Goal: Transaction & Acquisition: Download file/media

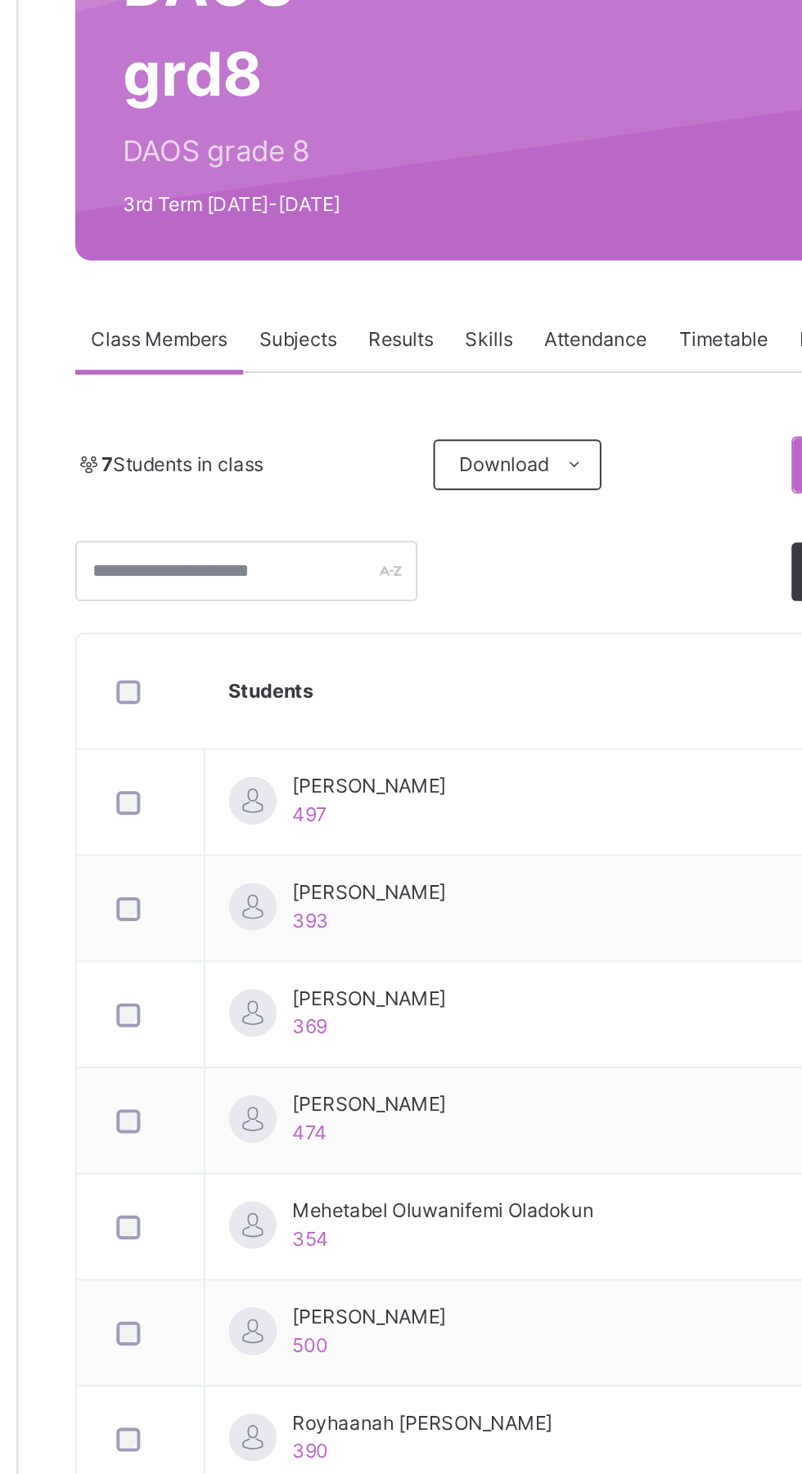
click at [332, 364] on span "Subjects" at bounding box center [341, 370] width 40 height 15
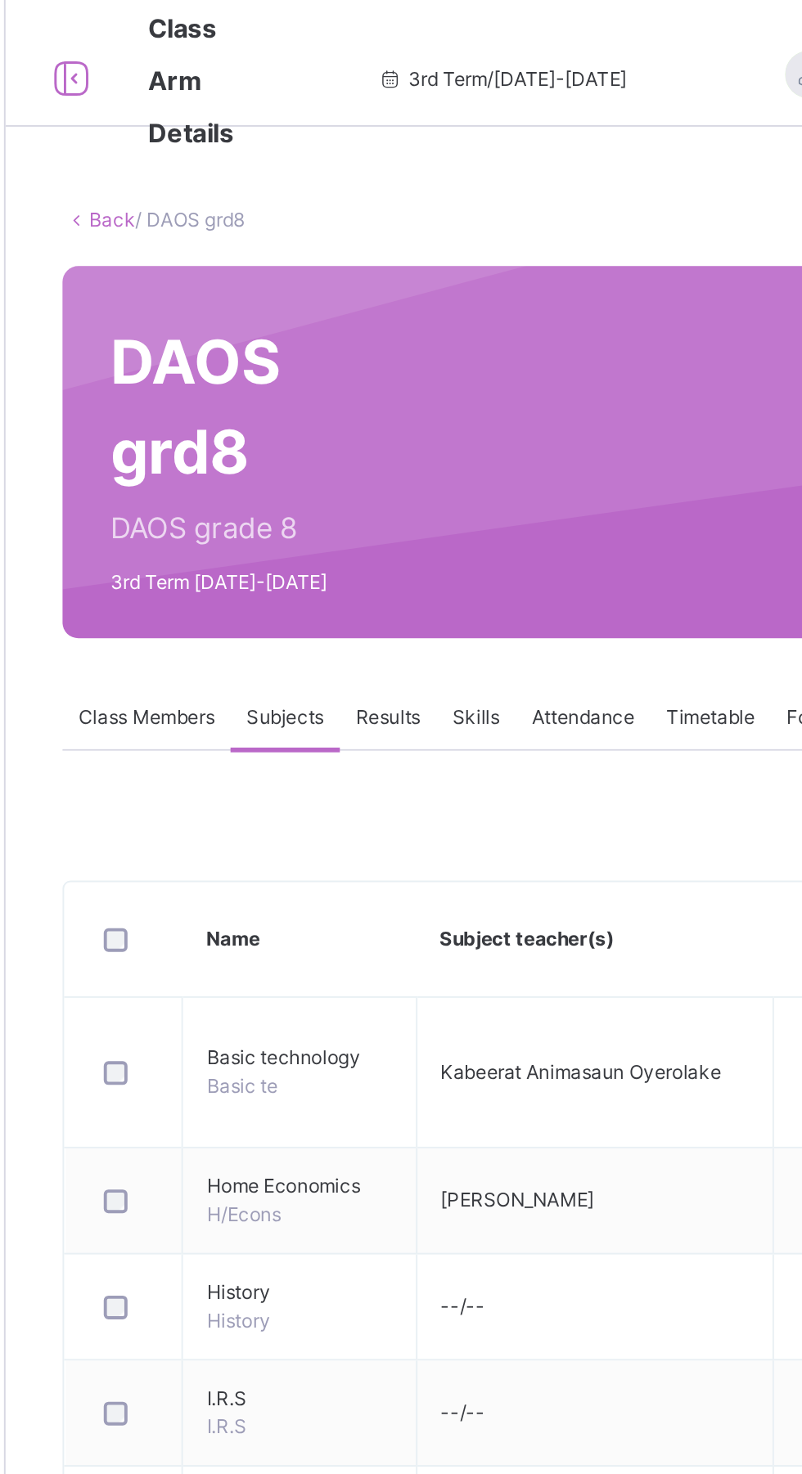
click at [400, 372] on span "Results" at bounding box center [394, 370] width 34 height 15
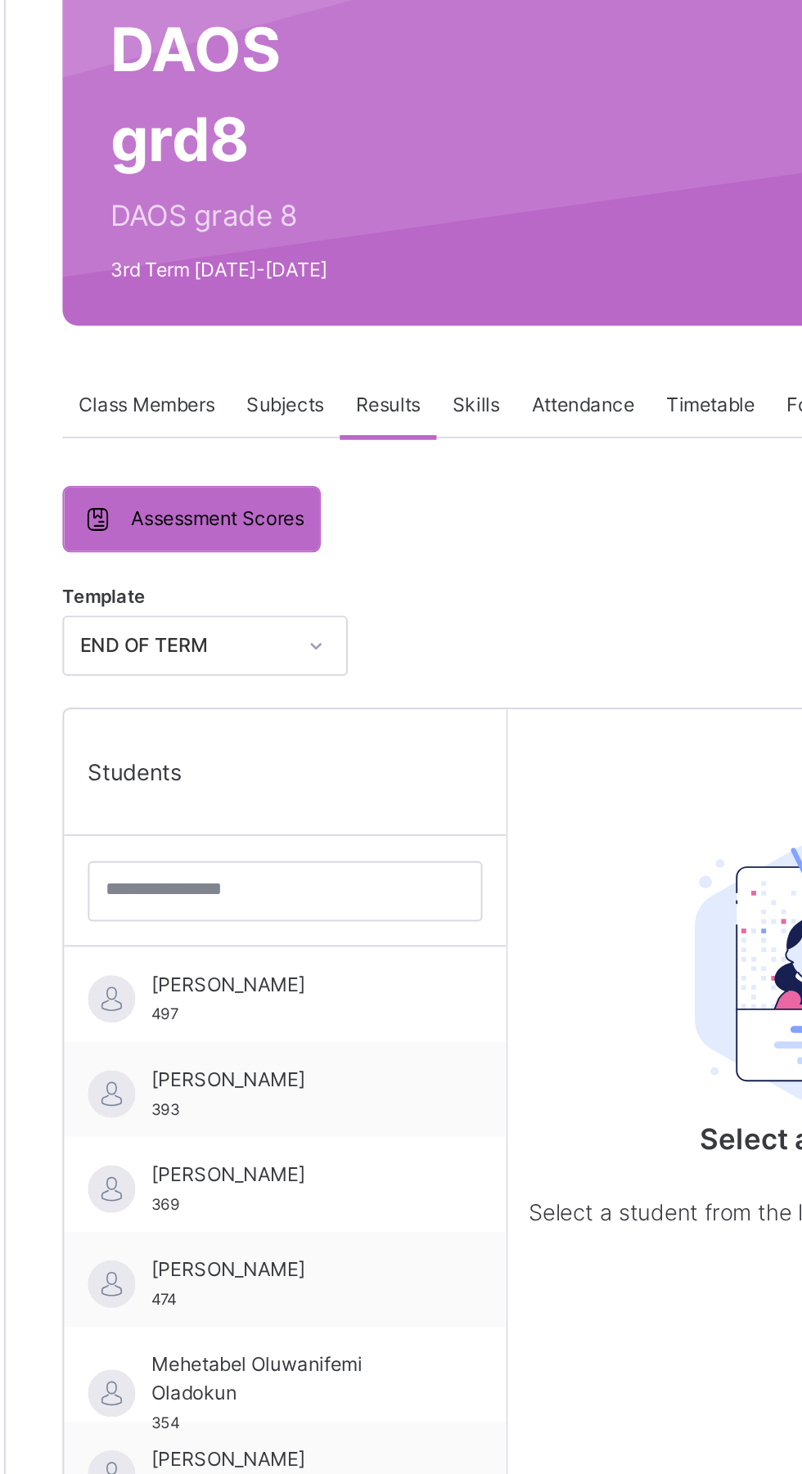
click at [320, 672] on span "[PERSON_NAME]" at bounding box center [345, 670] width 146 height 15
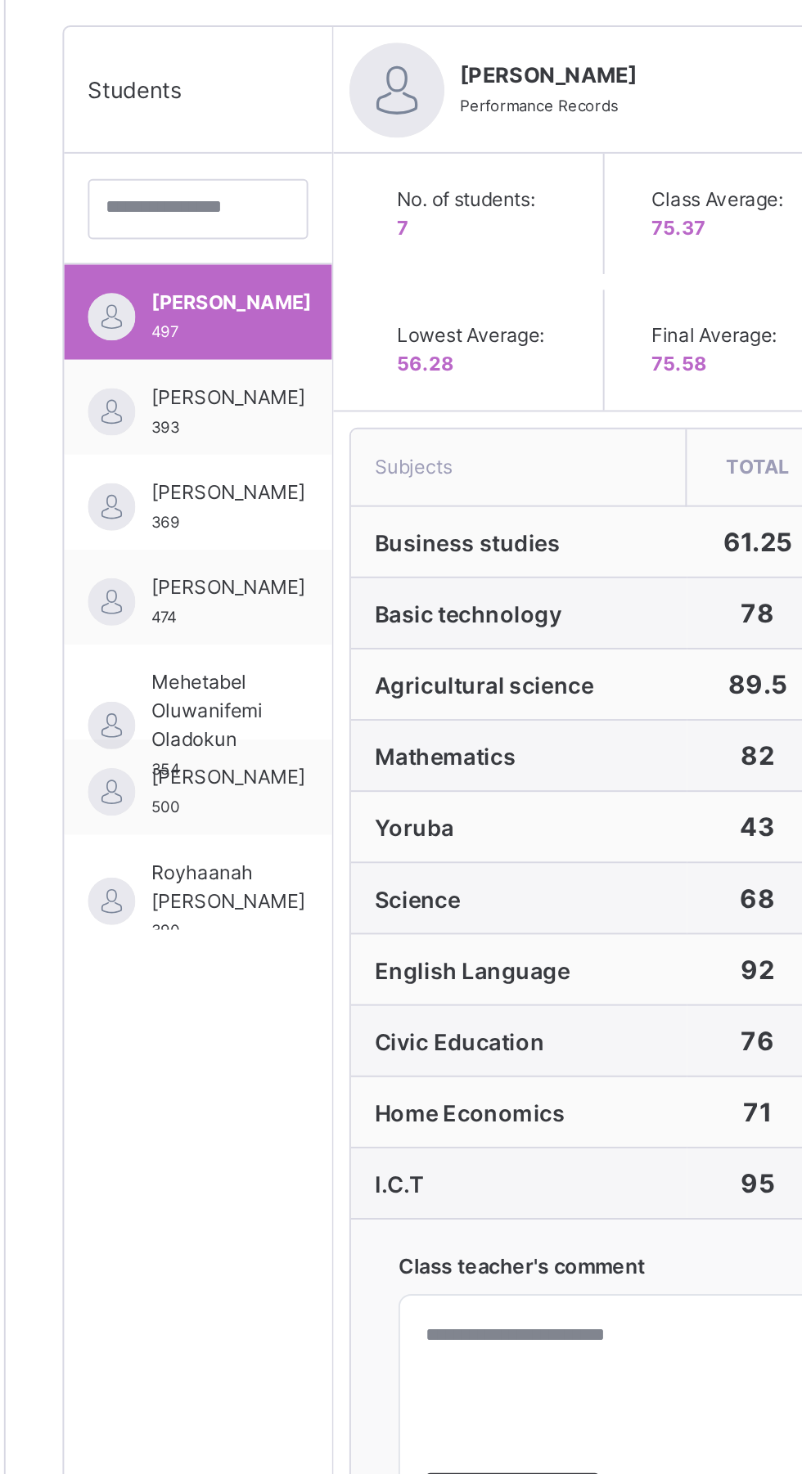
click at [282, 726] on span "[PERSON_NAME]" at bounding box center [311, 719] width 79 height 15
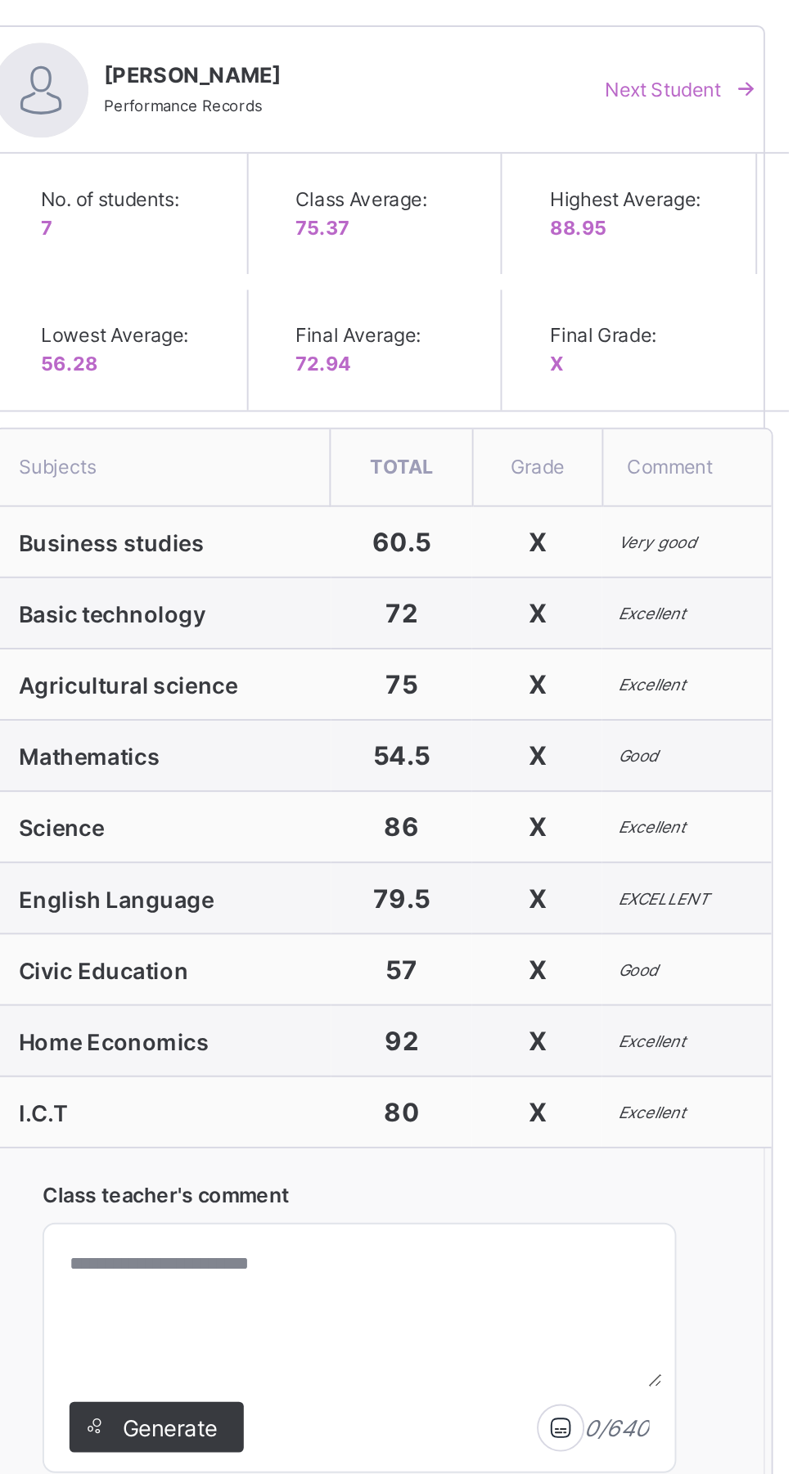
click at [744, 555] on span "Next Student" at bounding box center [720, 560] width 60 height 15
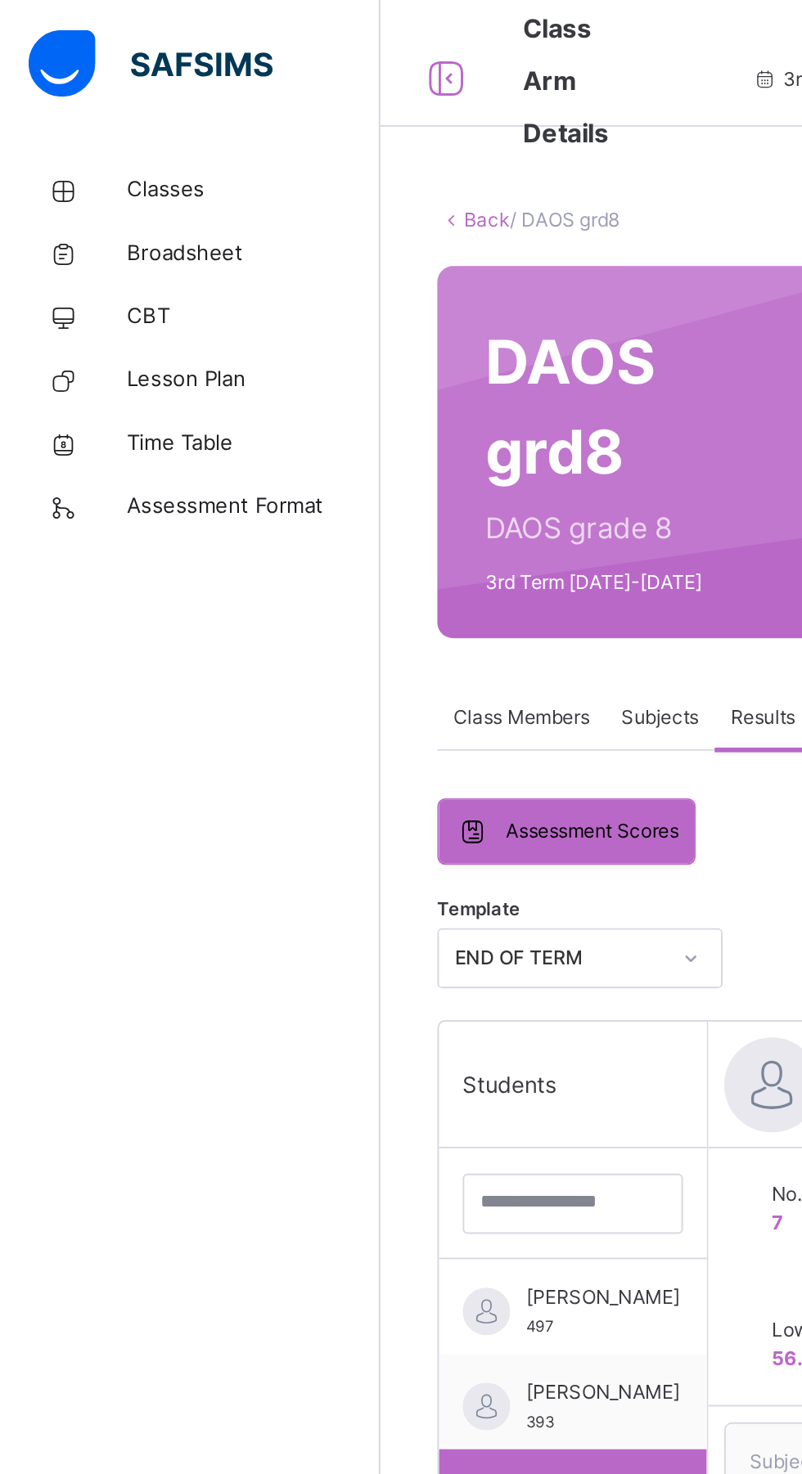
click at [346, 362] on div "Subjects" at bounding box center [341, 370] width 56 height 33
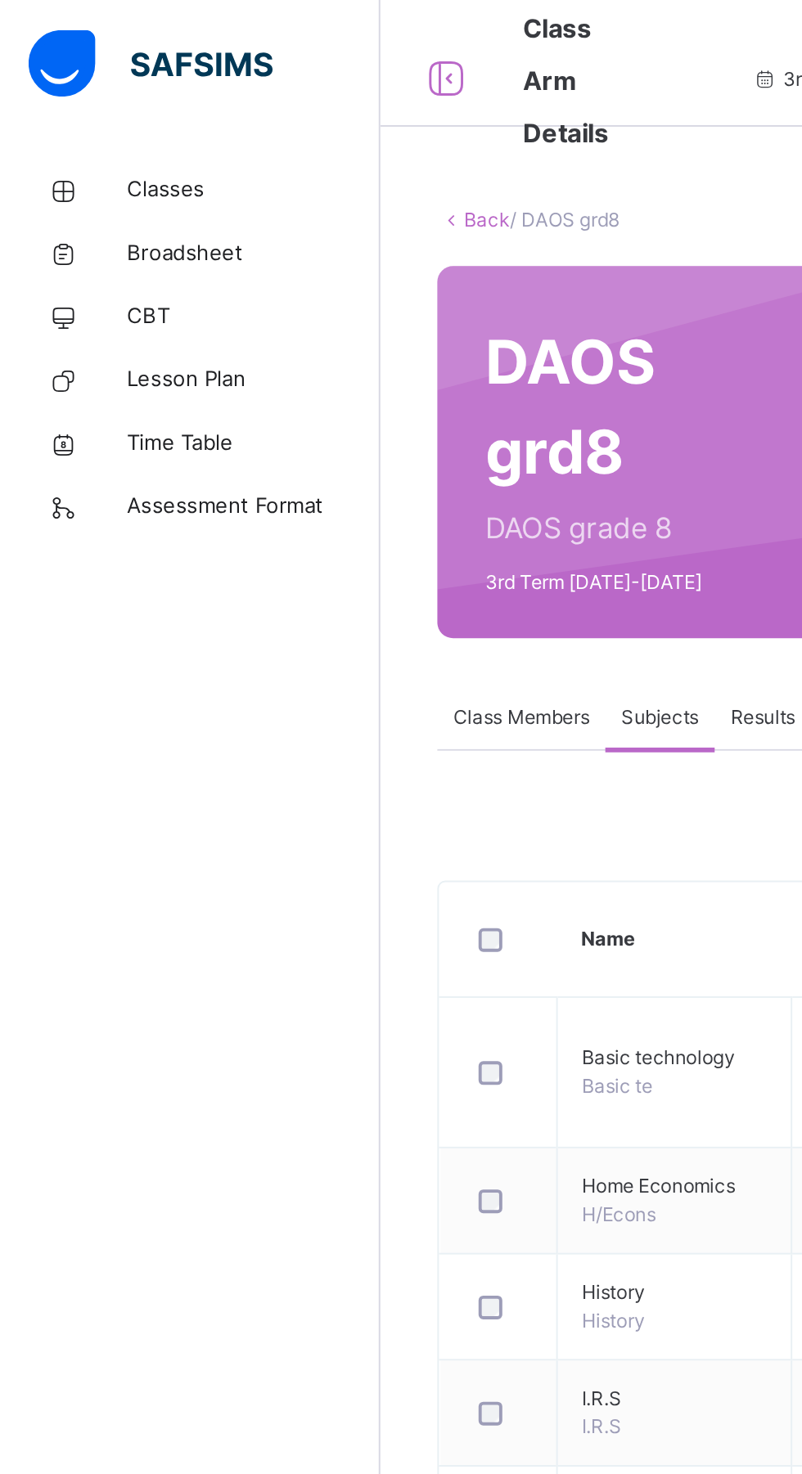
click at [273, 364] on span "Class Members" at bounding box center [269, 370] width 70 height 15
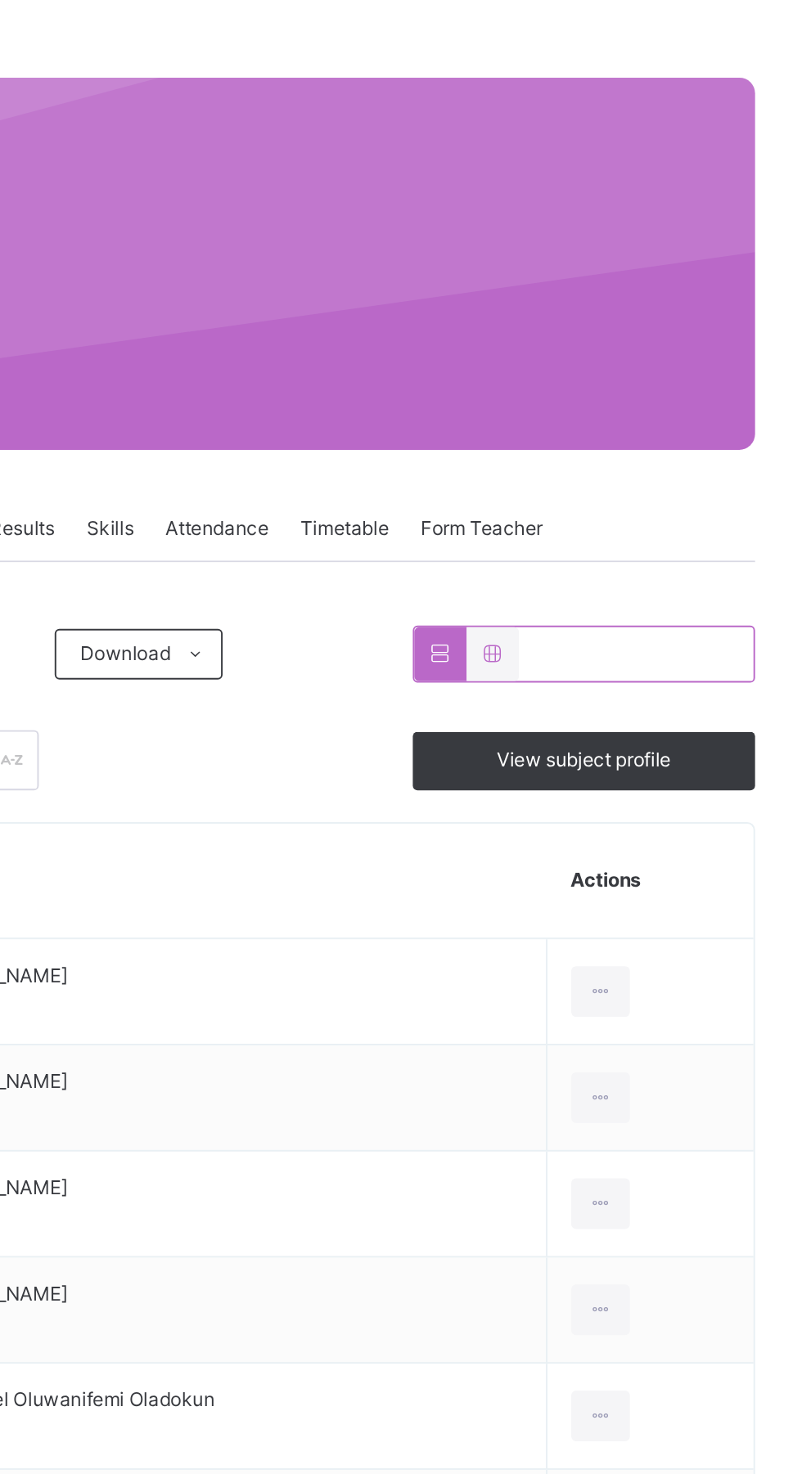
click at [722, 479] on div "View subject profile" at bounding box center [684, 490] width 177 height 30
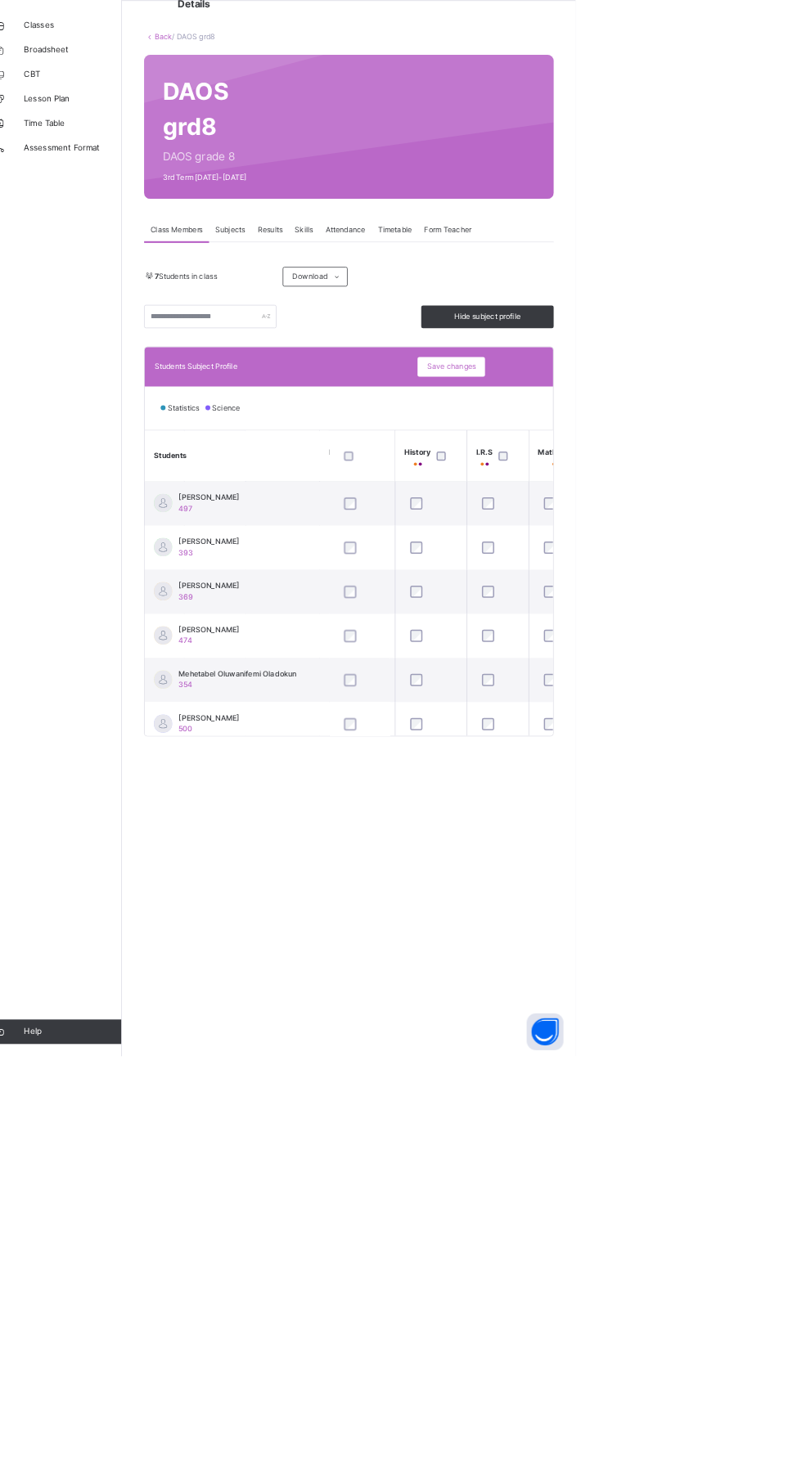
scroll to position [0, 192]
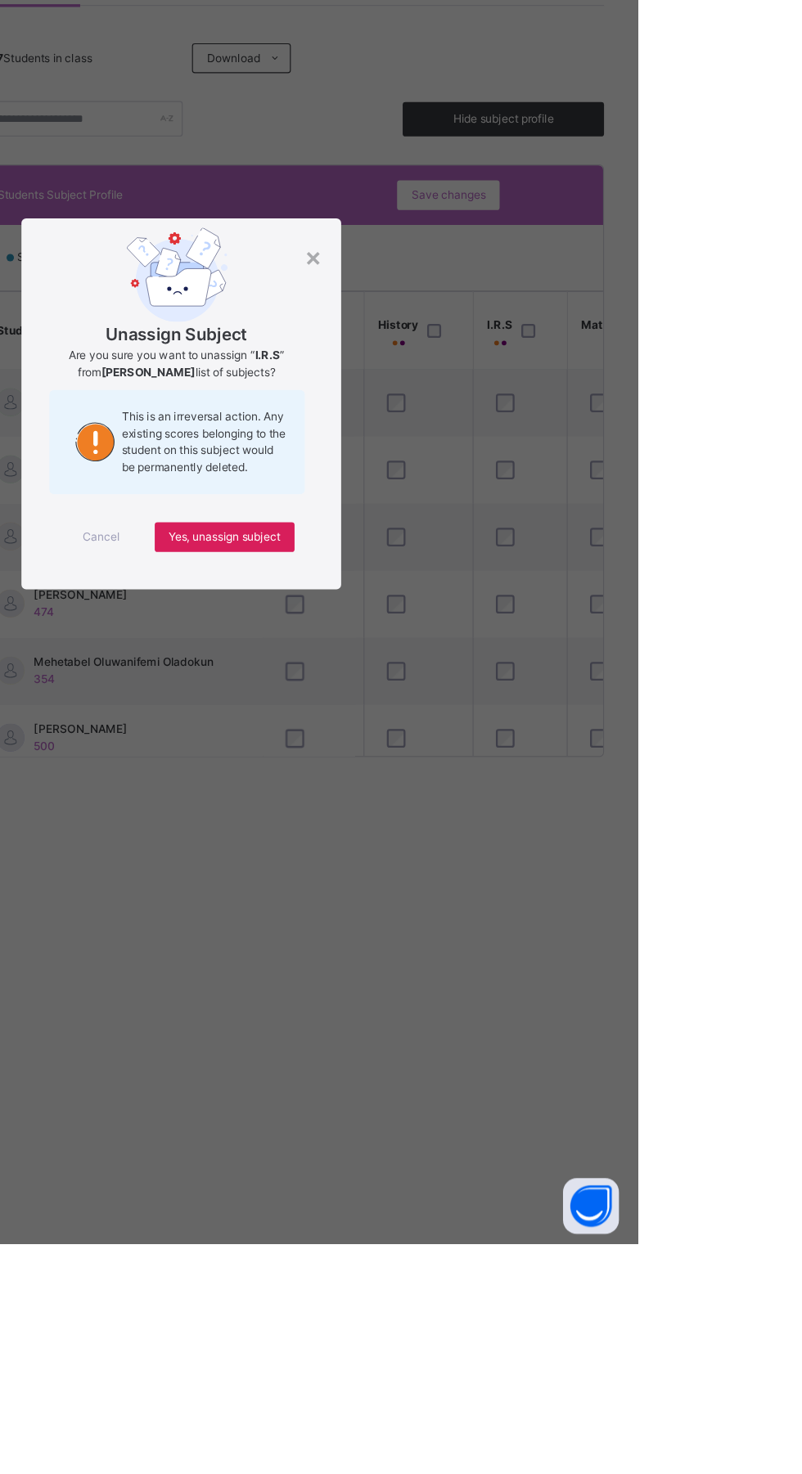
click at [525, 625] on div "×" at bounding box center [518, 608] width 16 height 34
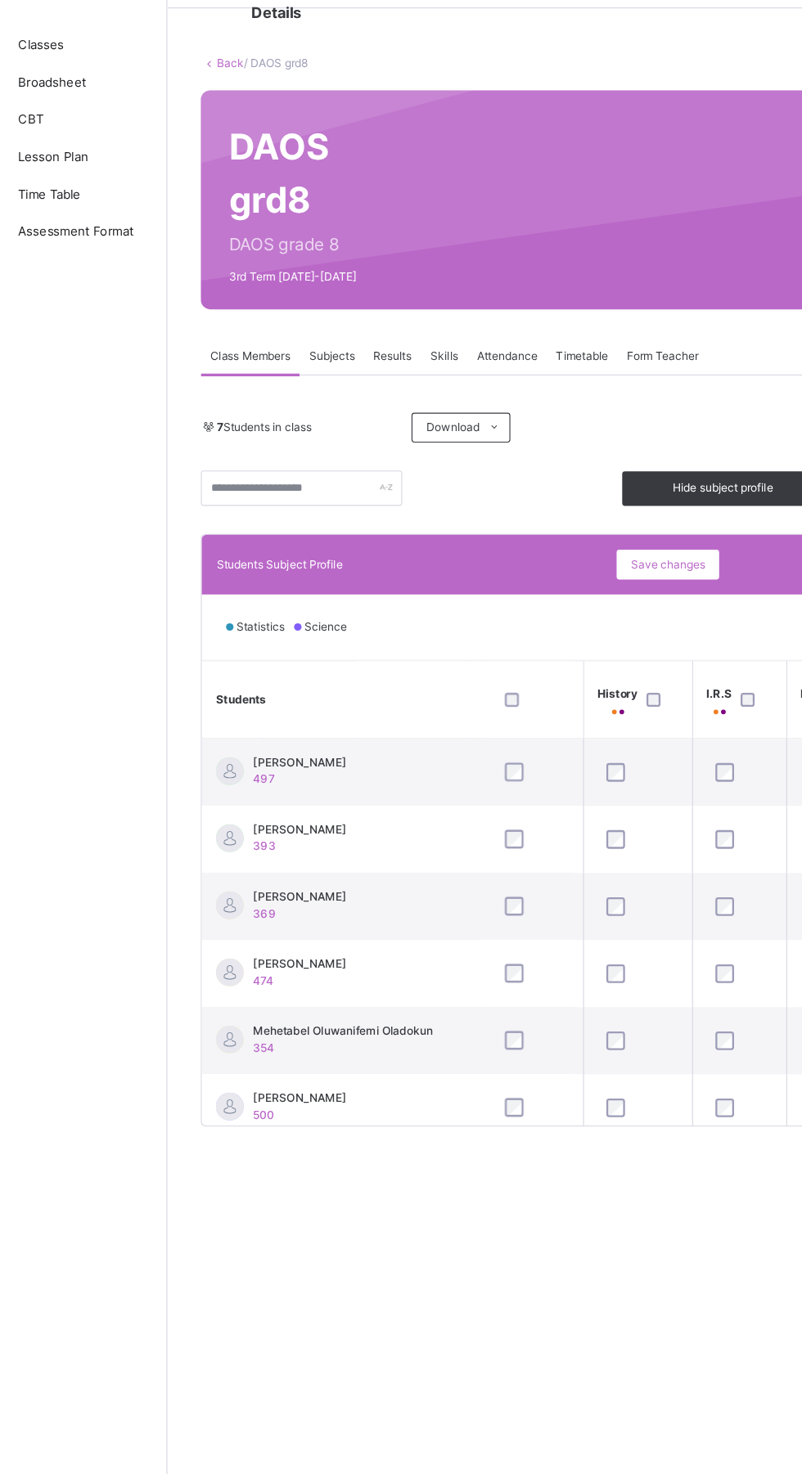
click at [464, 430] on span "Download" at bounding box center [447, 433] width 47 height 15
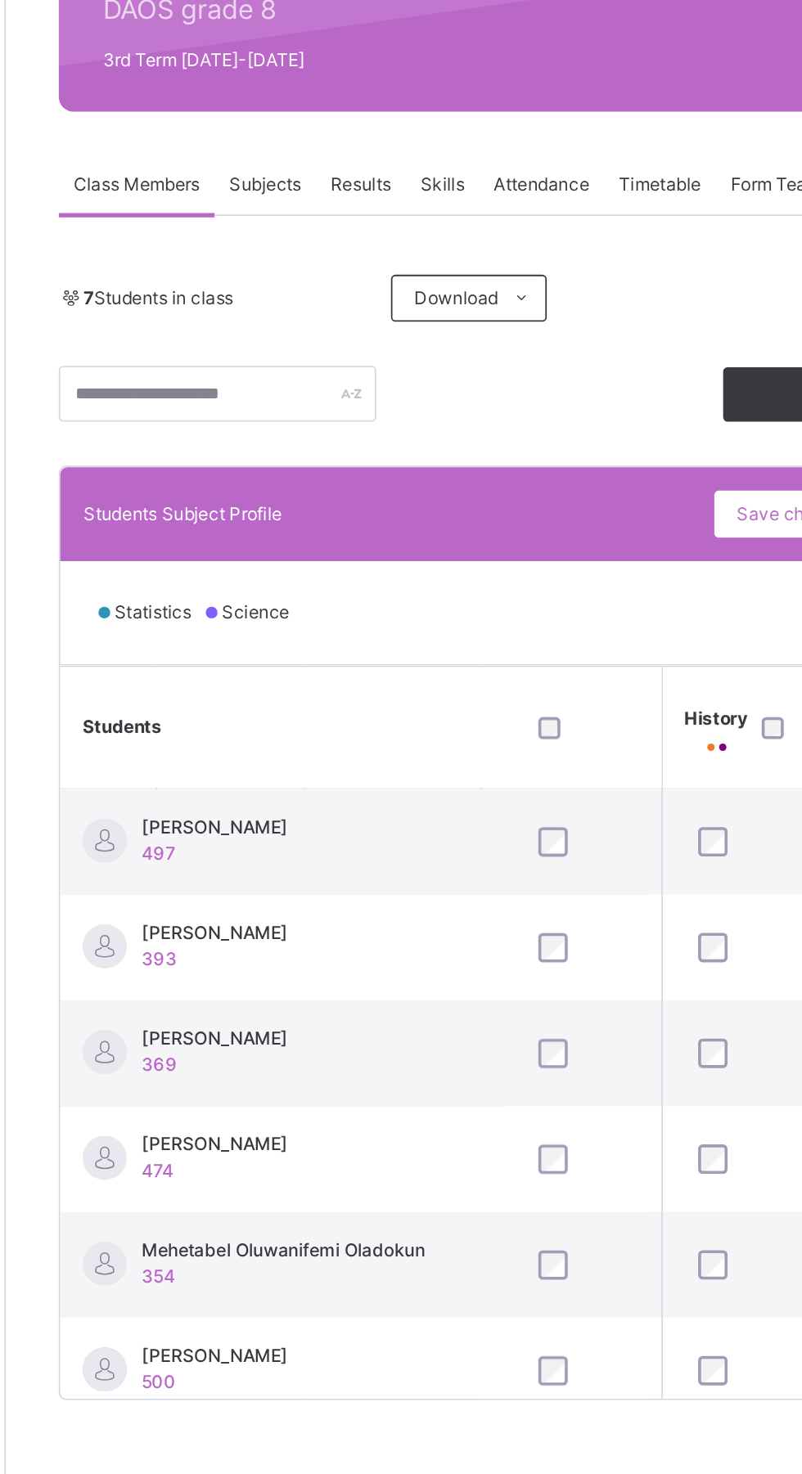
click at [0, 0] on li "Excel Report" at bounding box center [0, 0] width 0 height 0
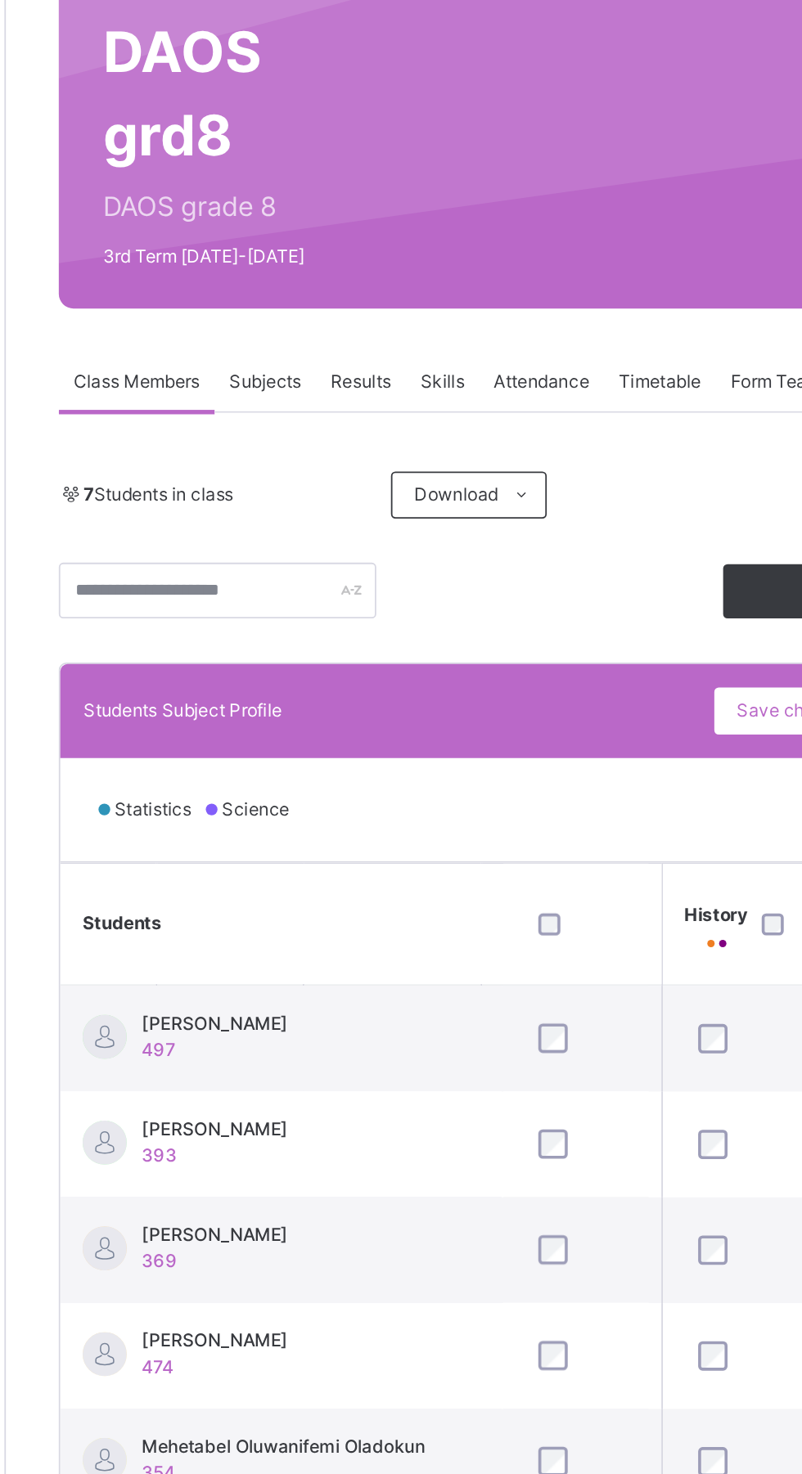
click at [403, 263] on div "DAOS grd8 DAOS grade 8 3rd Term [DATE]-[DATE]" at bounding box center [499, 233] width 547 height 192
click at [392, 373] on span "Results" at bounding box center [394, 370] width 34 height 15
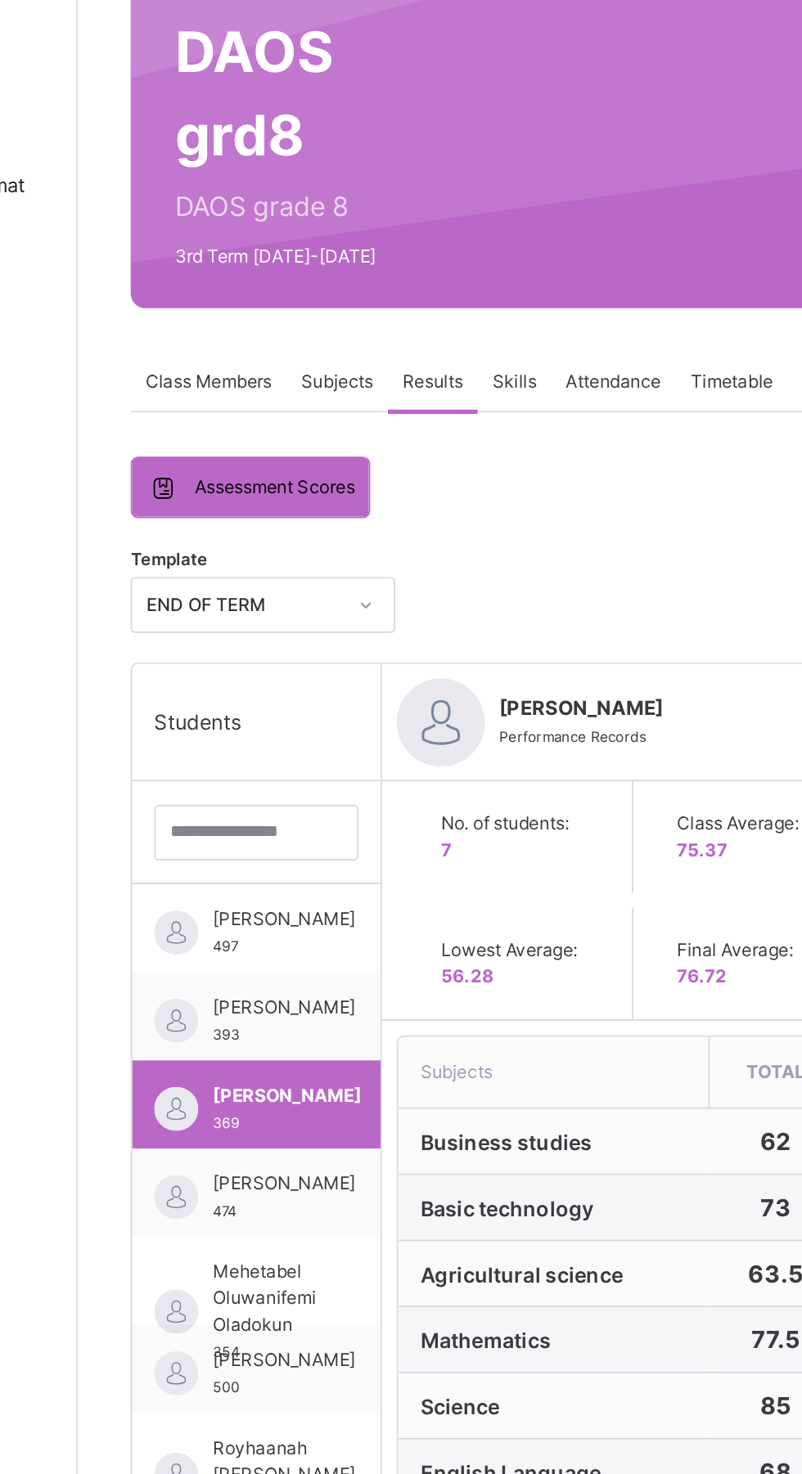
click at [331, 428] on span "Assessment Scores" at bounding box center [305, 429] width 89 height 15
click at [293, 424] on span "Assessment Scores" at bounding box center [305, 429] width 89 height 15
click at [345, 366] on span "Subjects" at bounding box center [341, 370] width 40 height 15
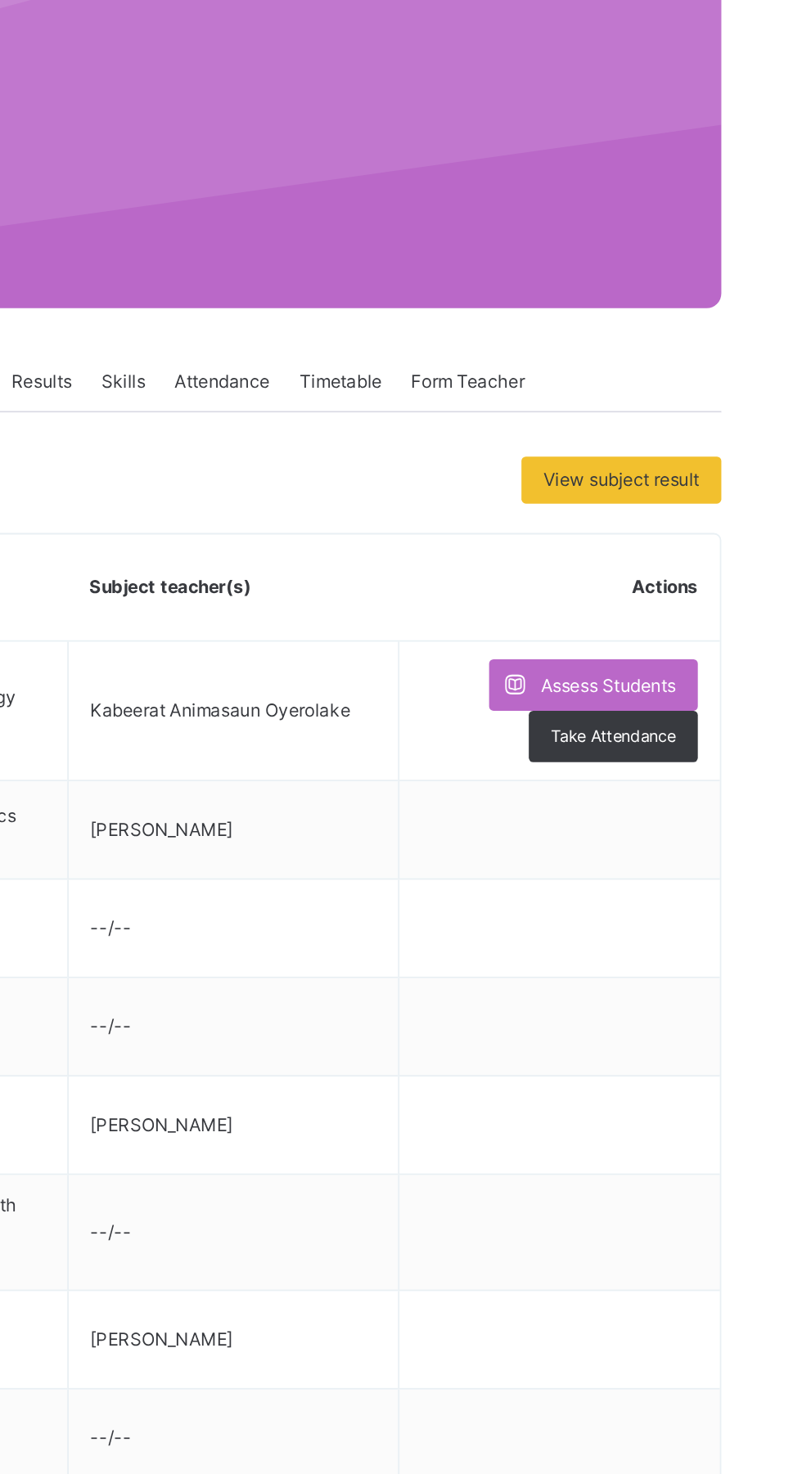
click at [731, 427] on span "View subject result" at bounding box center [716, 425] width 87 height 15
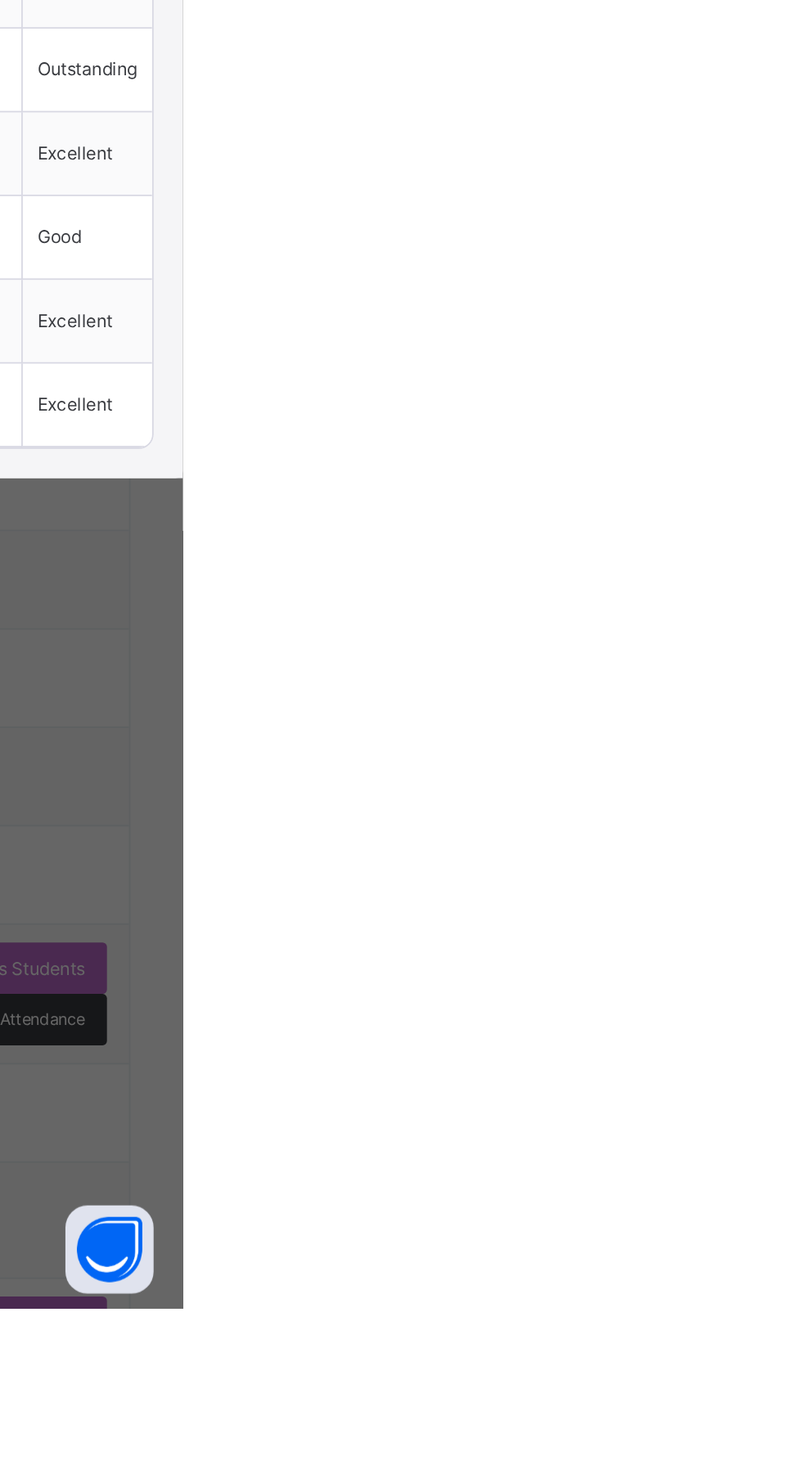
click at [785, 502] on div "×" at bounding box center [773, 490] width 25 height 22
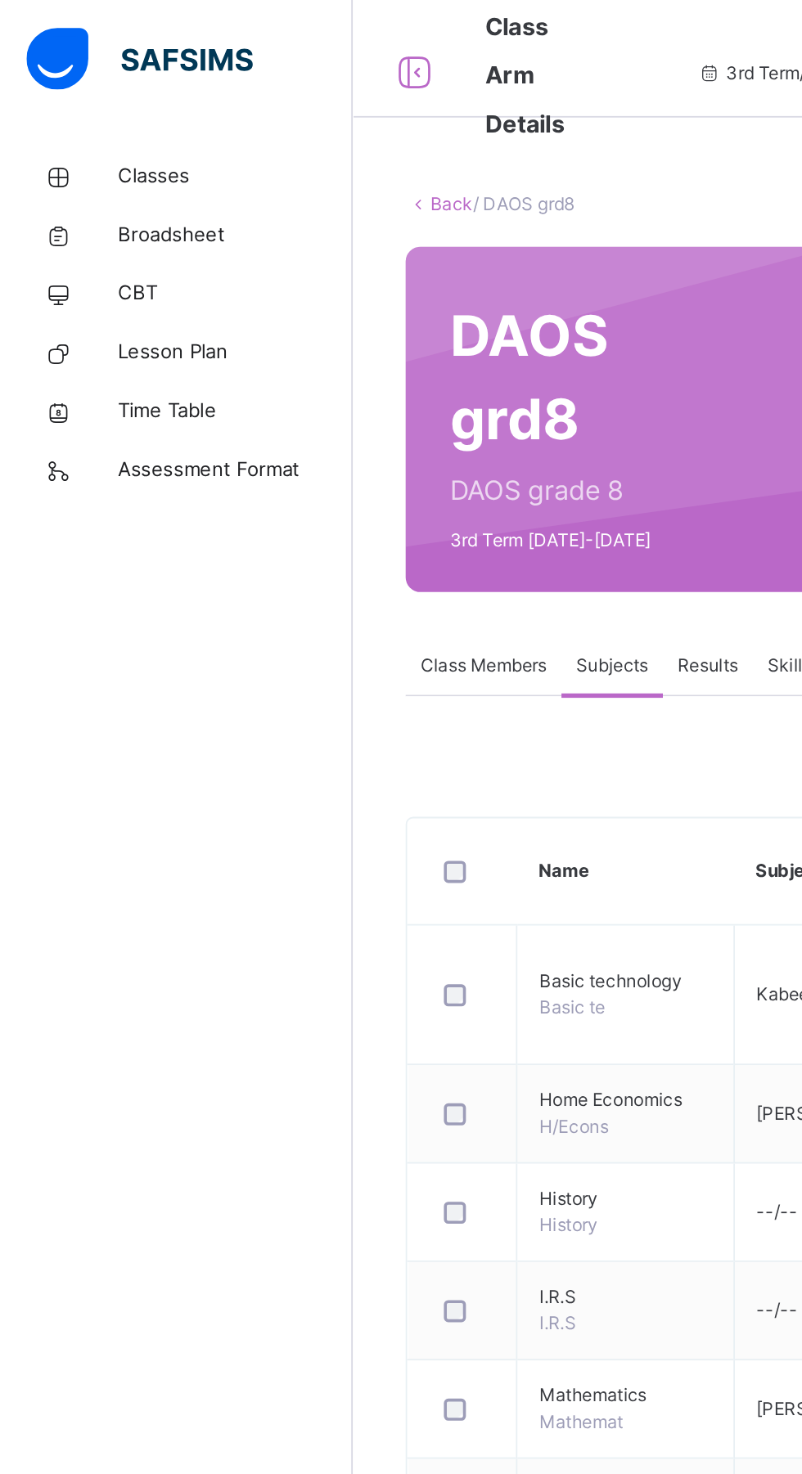
click at [92, 129] on span "Broadsheet" at bounding box center [130, 131] width 131 height 16
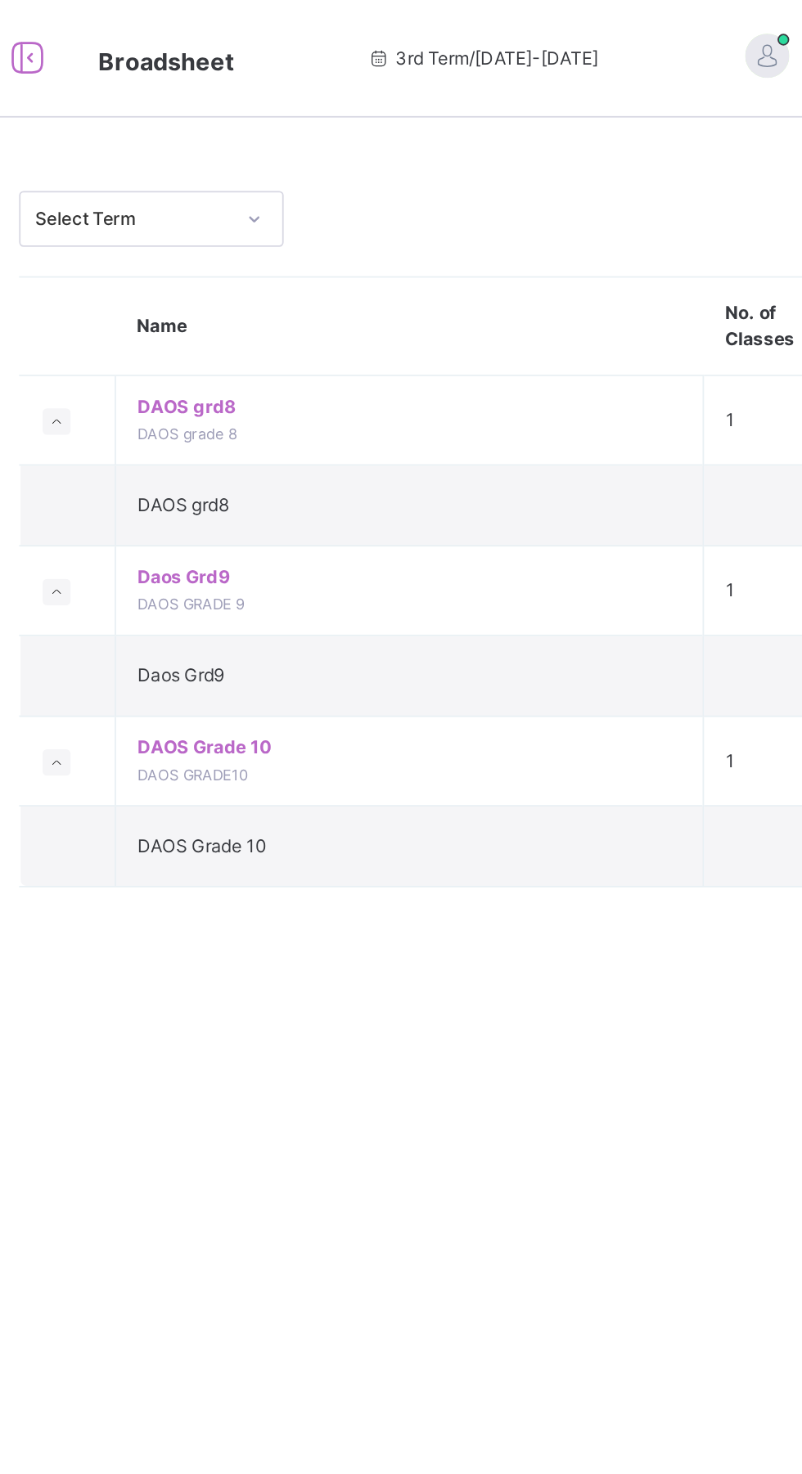
click at [333, 215] on td "DAOS grd8 DAOS grade 8" at bounding box center [443, 234] width 328 height 50
click at [323, 227] on span "DAOS grd8" at bounding box center [443, 226] width 303 height 15
click at [367, 240] on td "DAOS grd8 DAOS grade 8" at bounding box center [443, 234] width 328 height 50
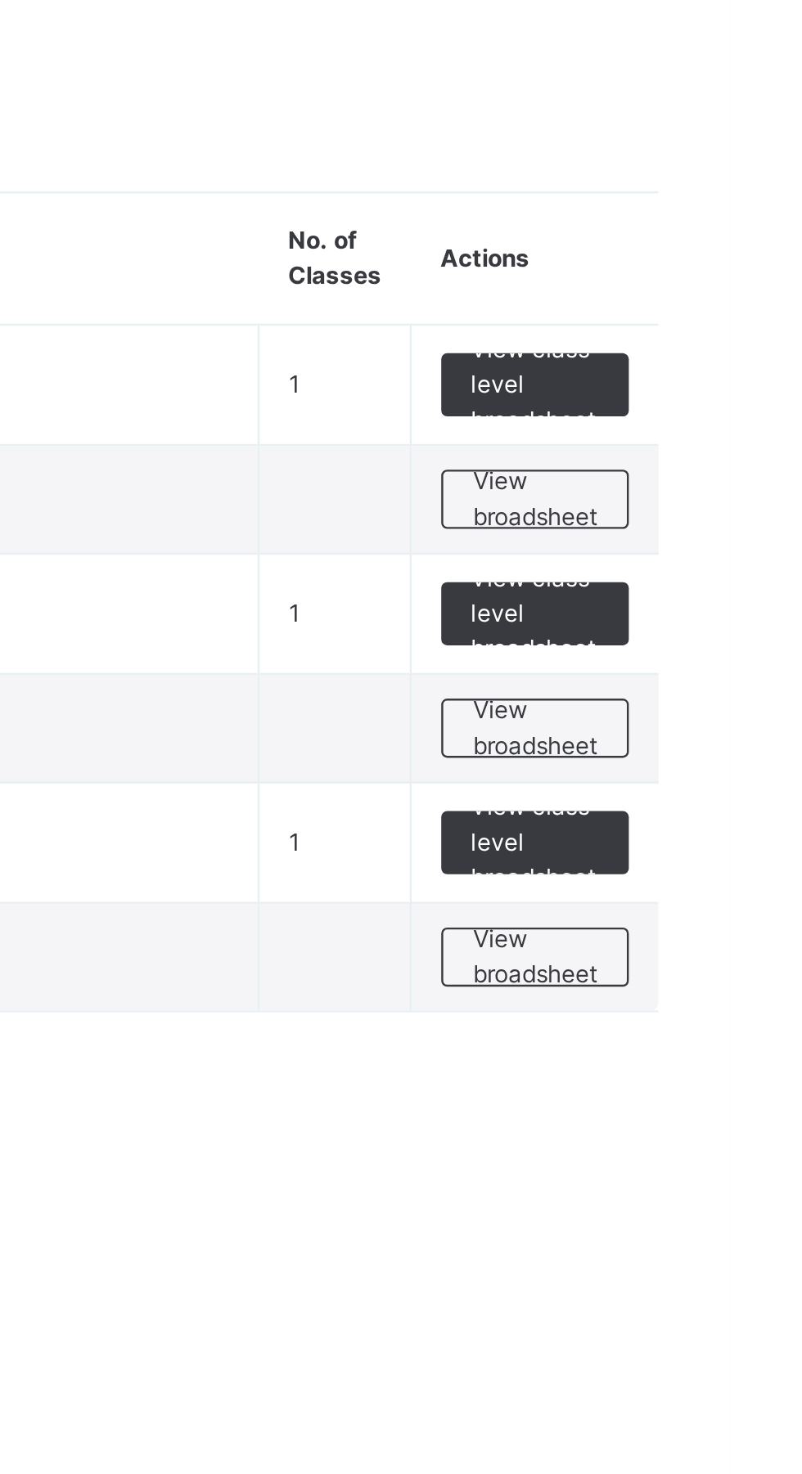
click at [711, 276] on span "View broadsheet" at bounding box center [721, 281] width 52 height 29
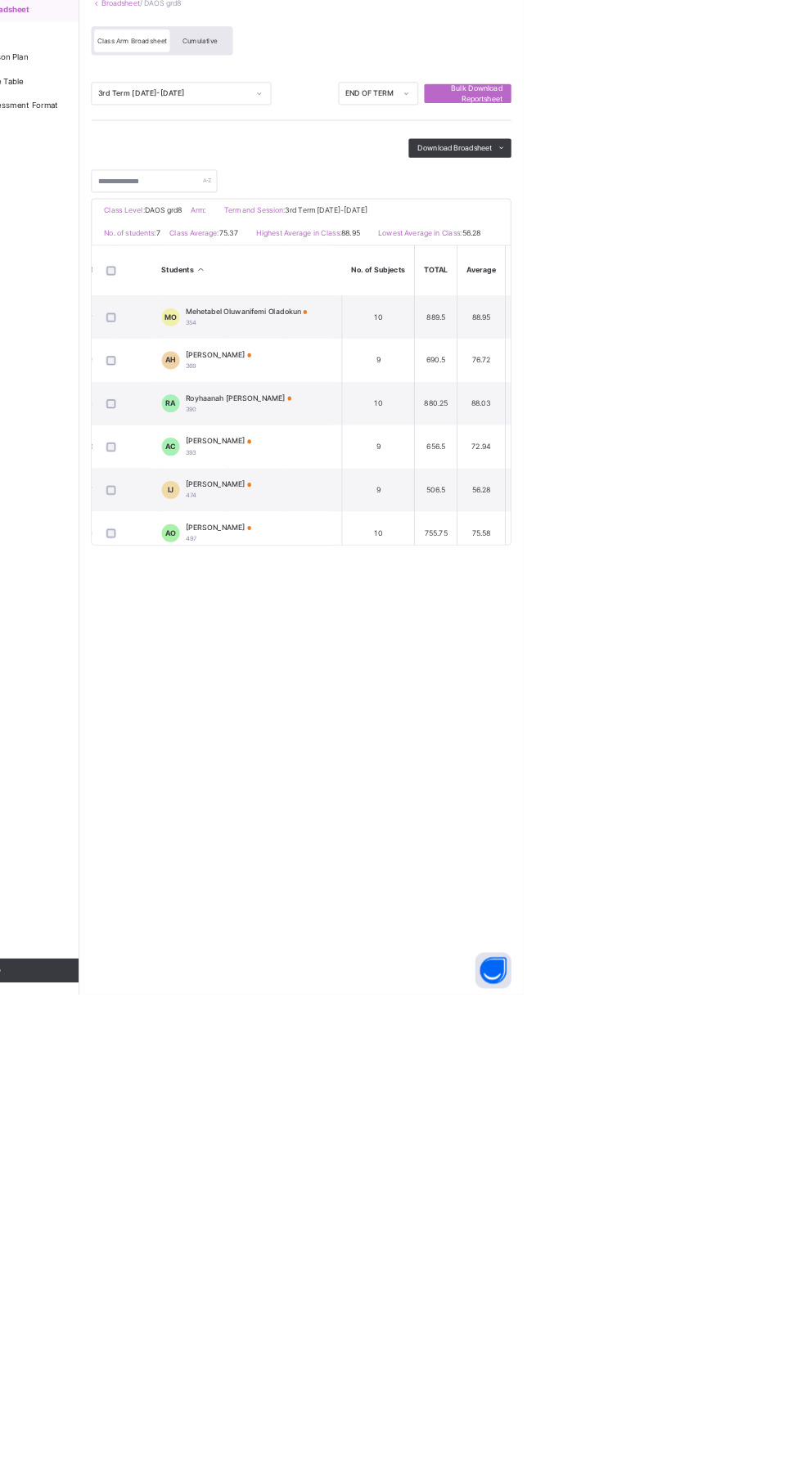
scroll to position [0, 831]
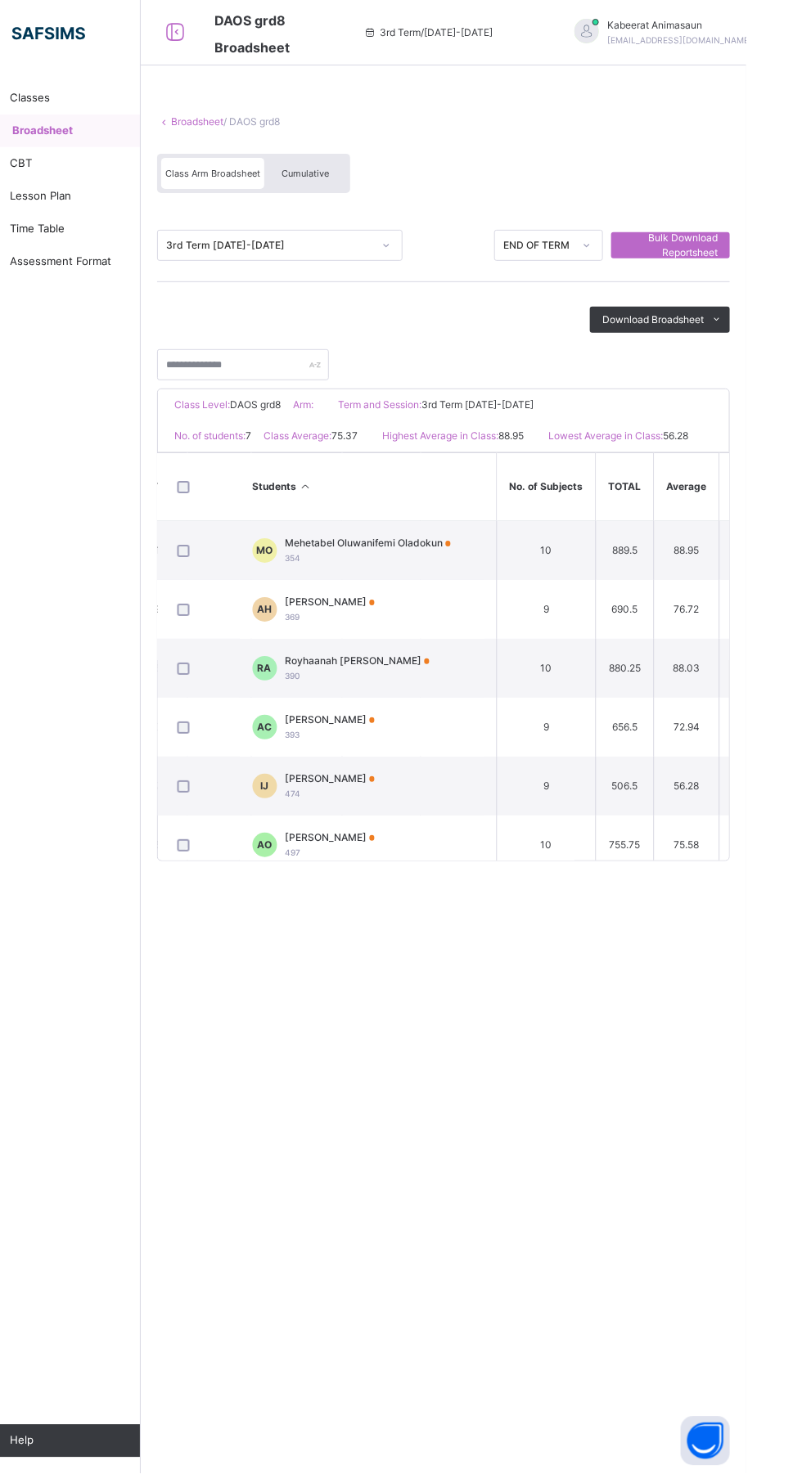
click at [79, 97] on span "Classes" at bounding box center [130, 98] width 131 height 16
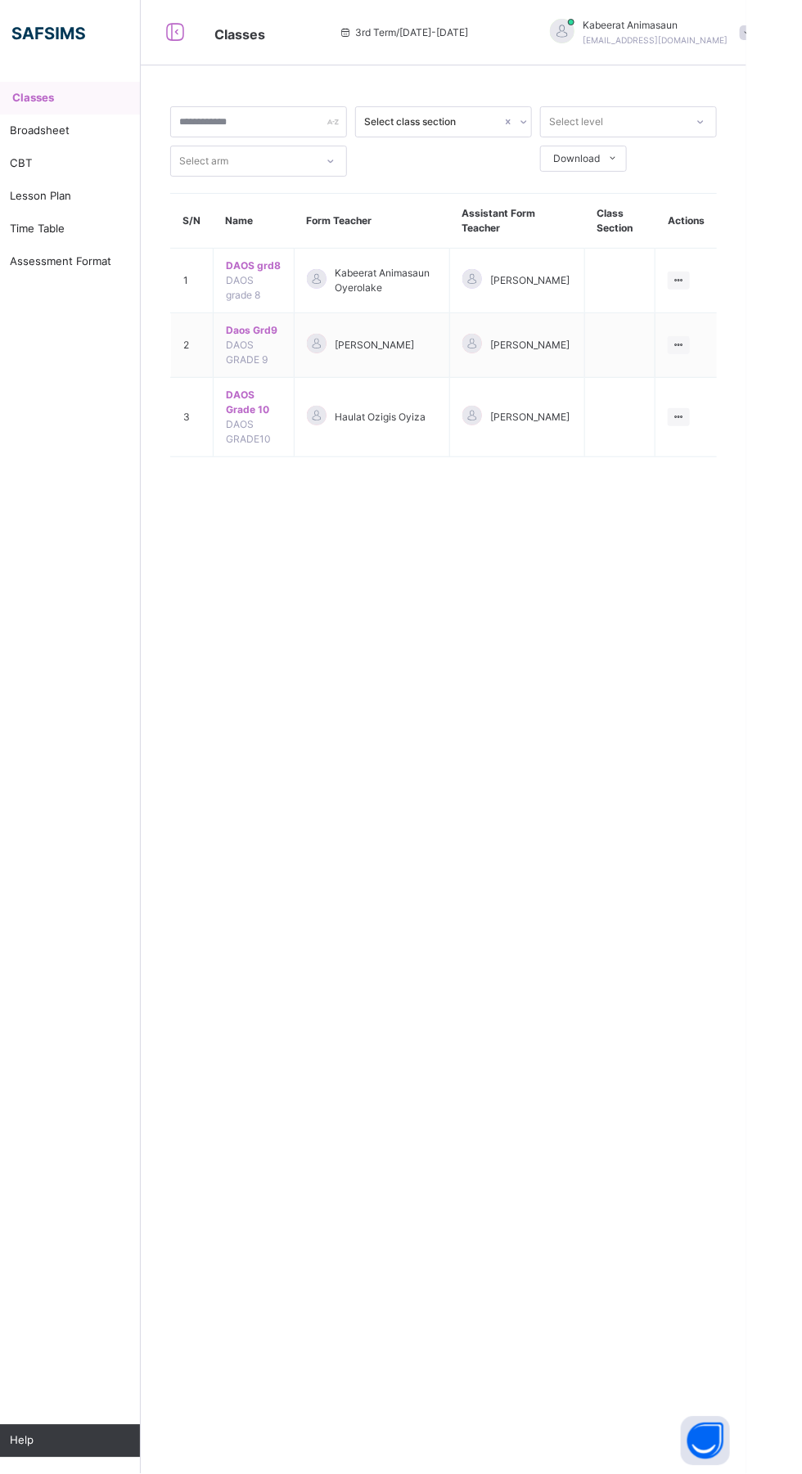
click at [299, 266] on span "DAOS grd8" at bounding box center [309, 266] width 56 height 15
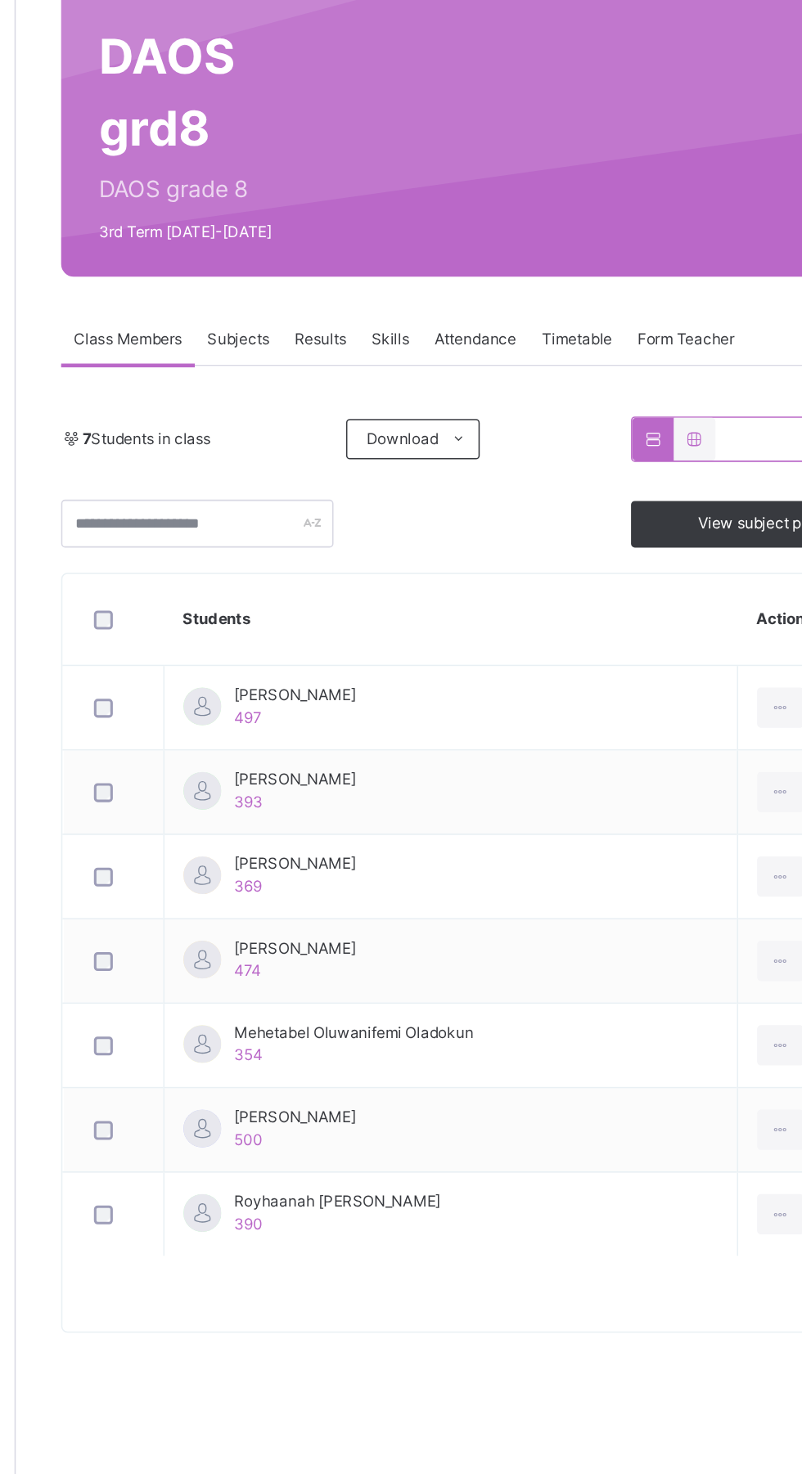
click at [338, 370] on span "Subjects" at bounding box center [341, 370] width 40 height 15
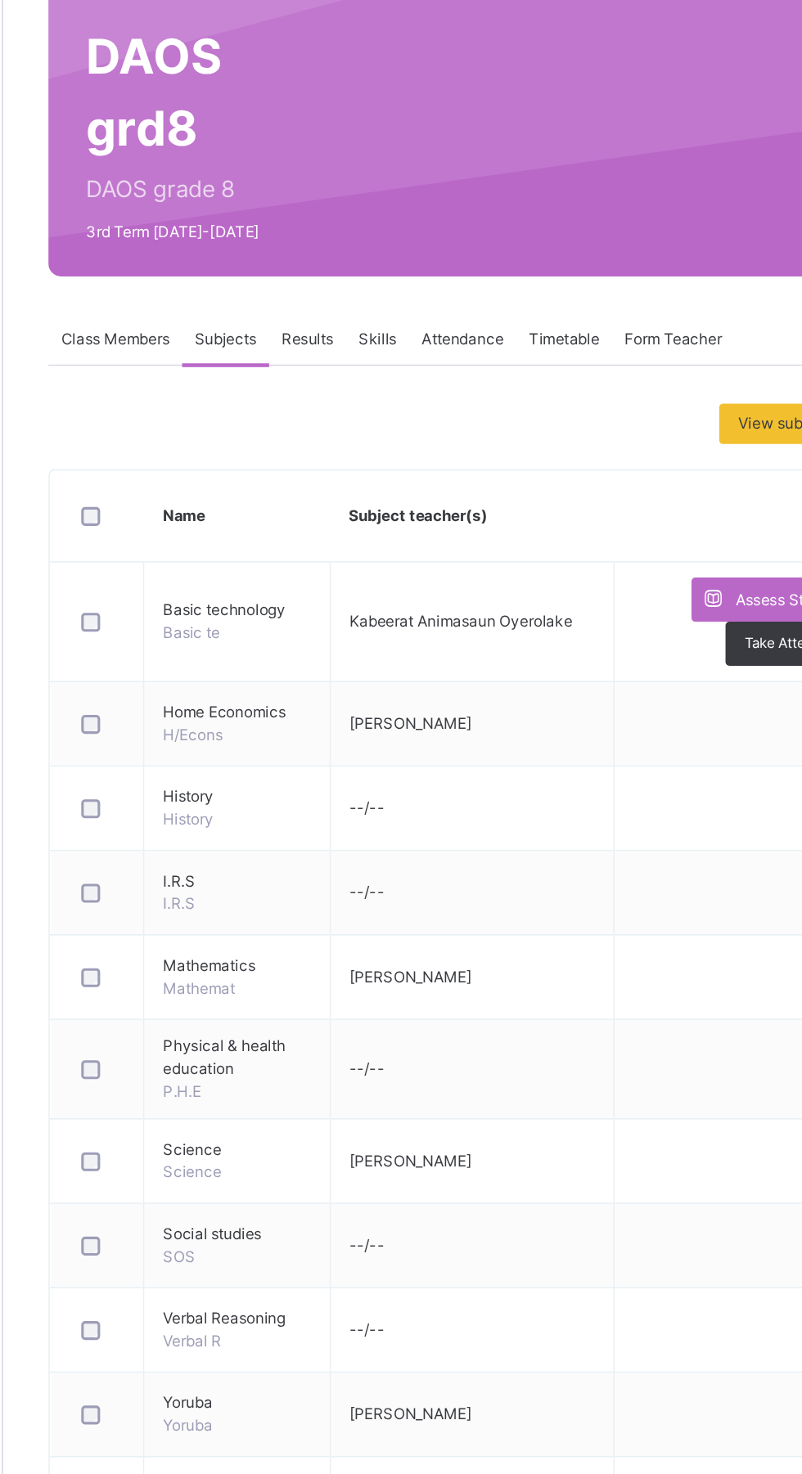
click at [263, 370] on span "Class Members" at bounding box center [269, 370] width 70 height 15
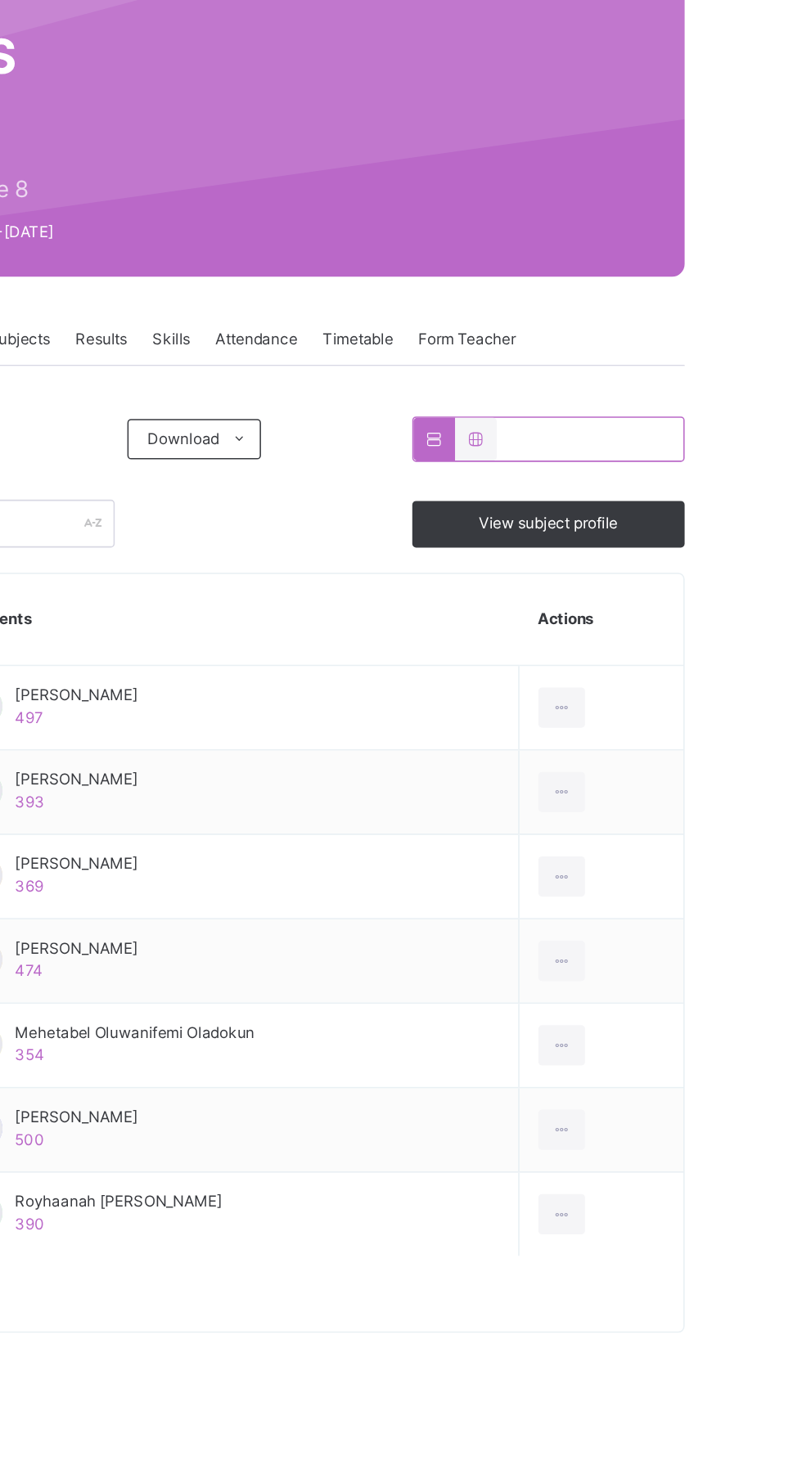
click at [650, 486] on span "View subject profile" at bounding box center [684, 490] width 90 height 15
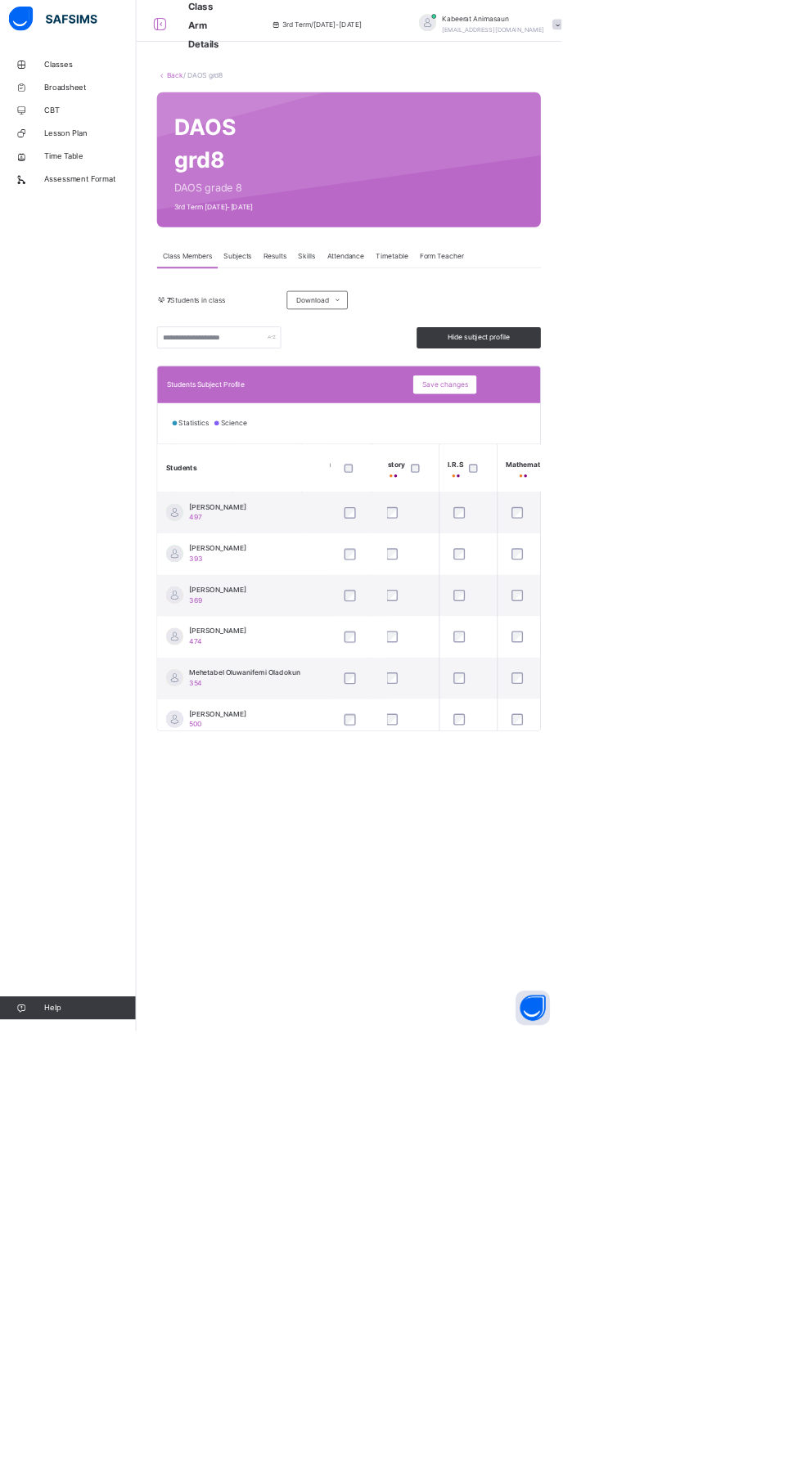
scroll to position [0, 234]
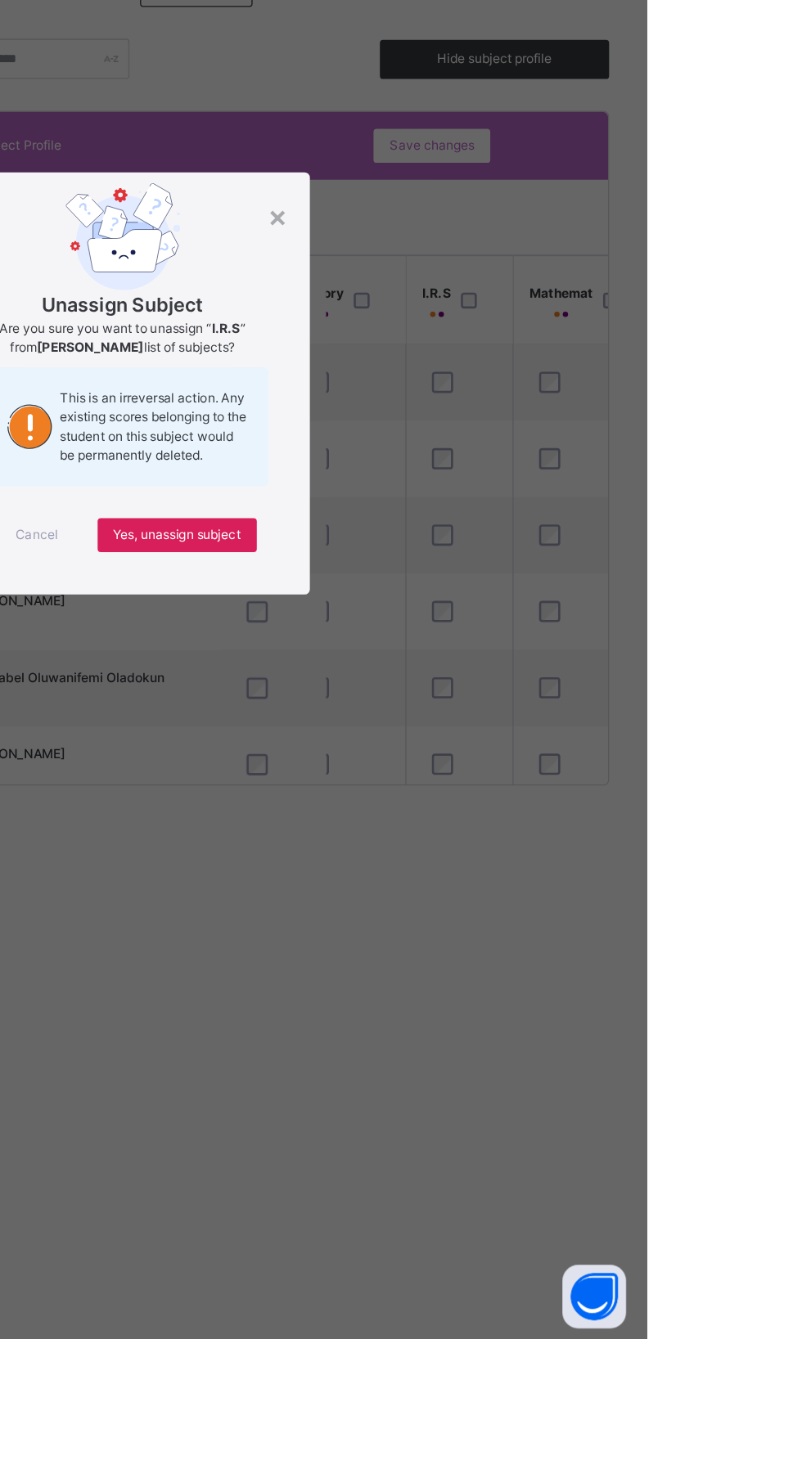
click at [488, 861] on span "Yes, unassign subject" at bounding box center [439, 854] width 98 height 15
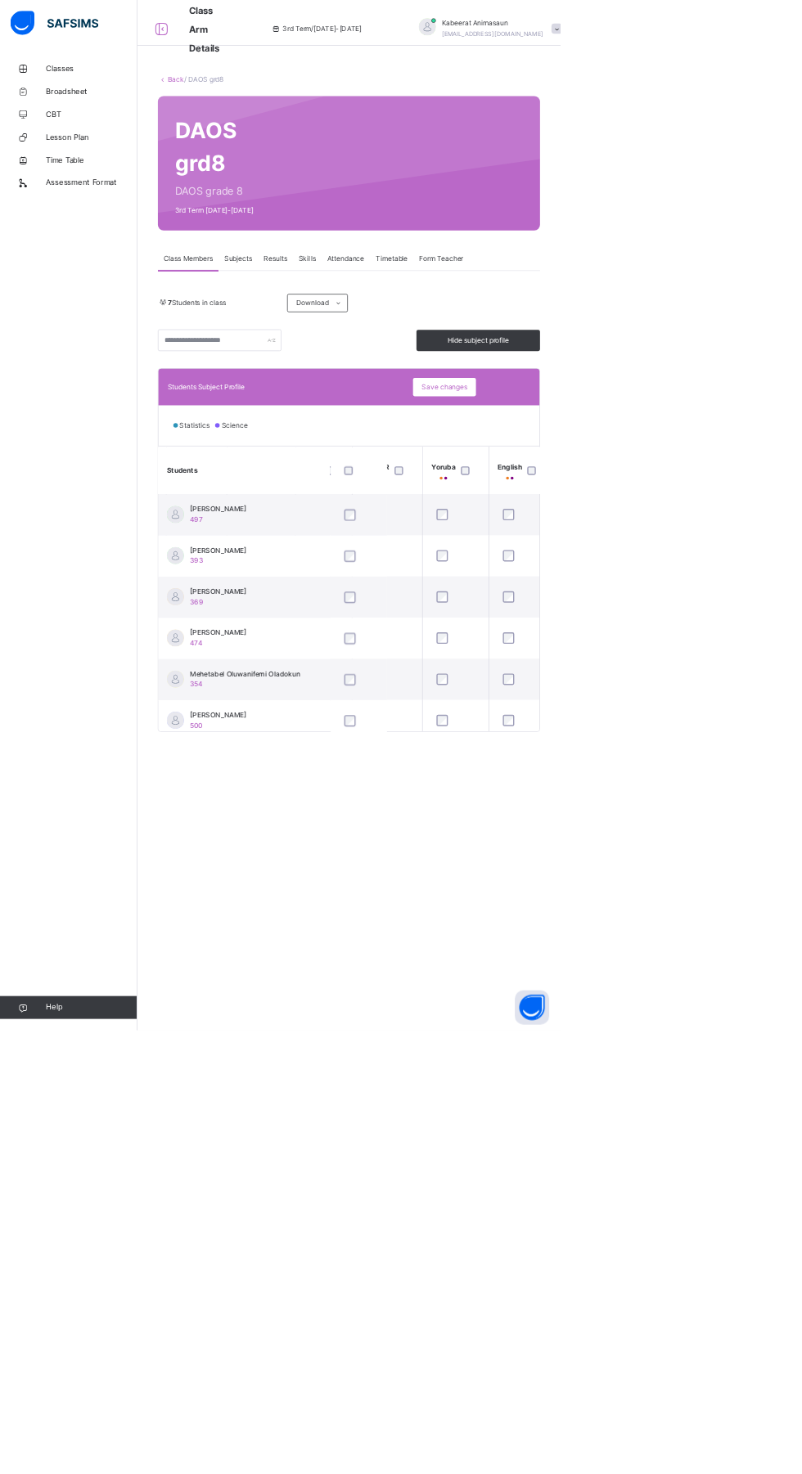
scroll to position [0, 804]
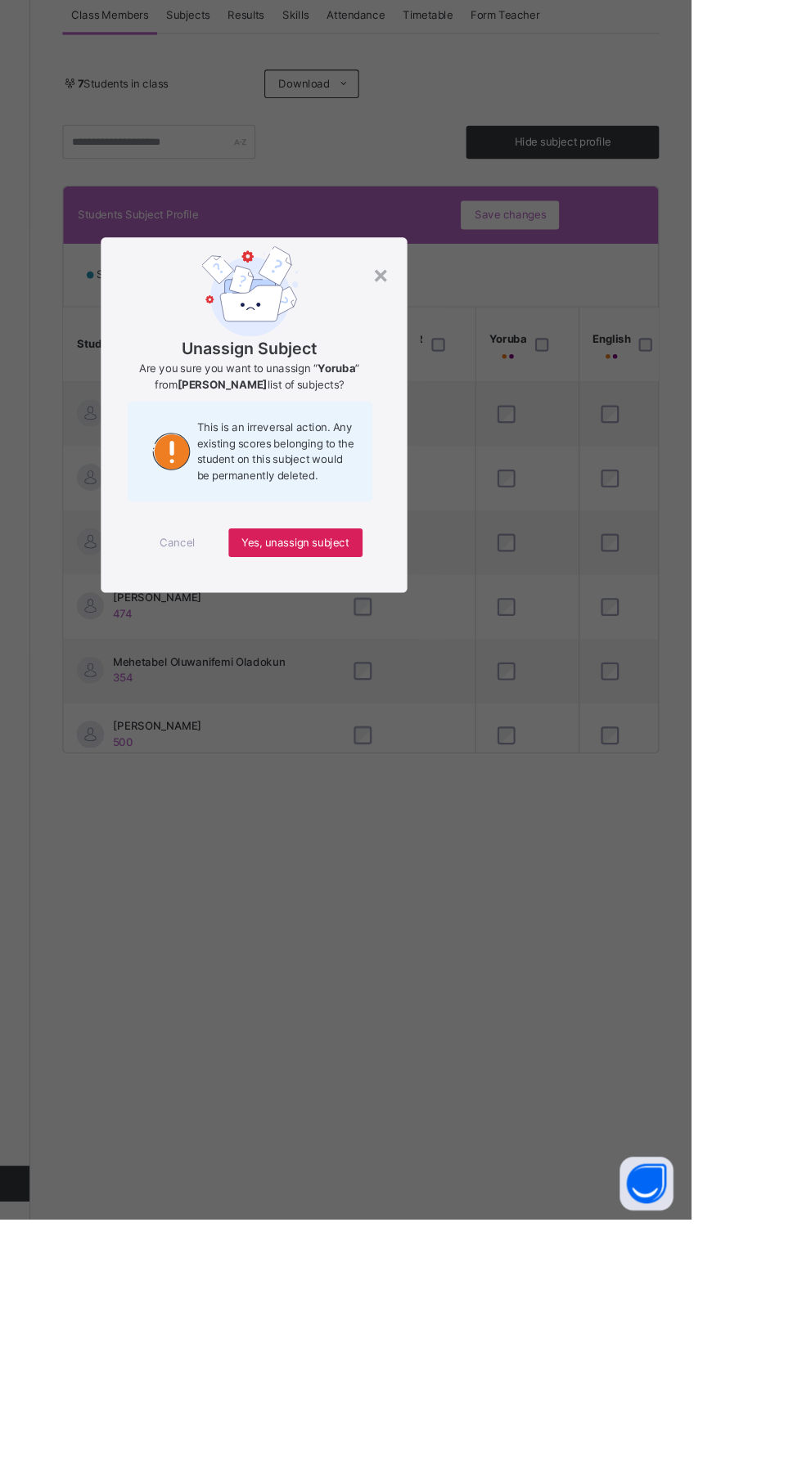
click at [488, 861] on span "Yes, unassign subject" at bounding box center [439, 854] width 98 height 15
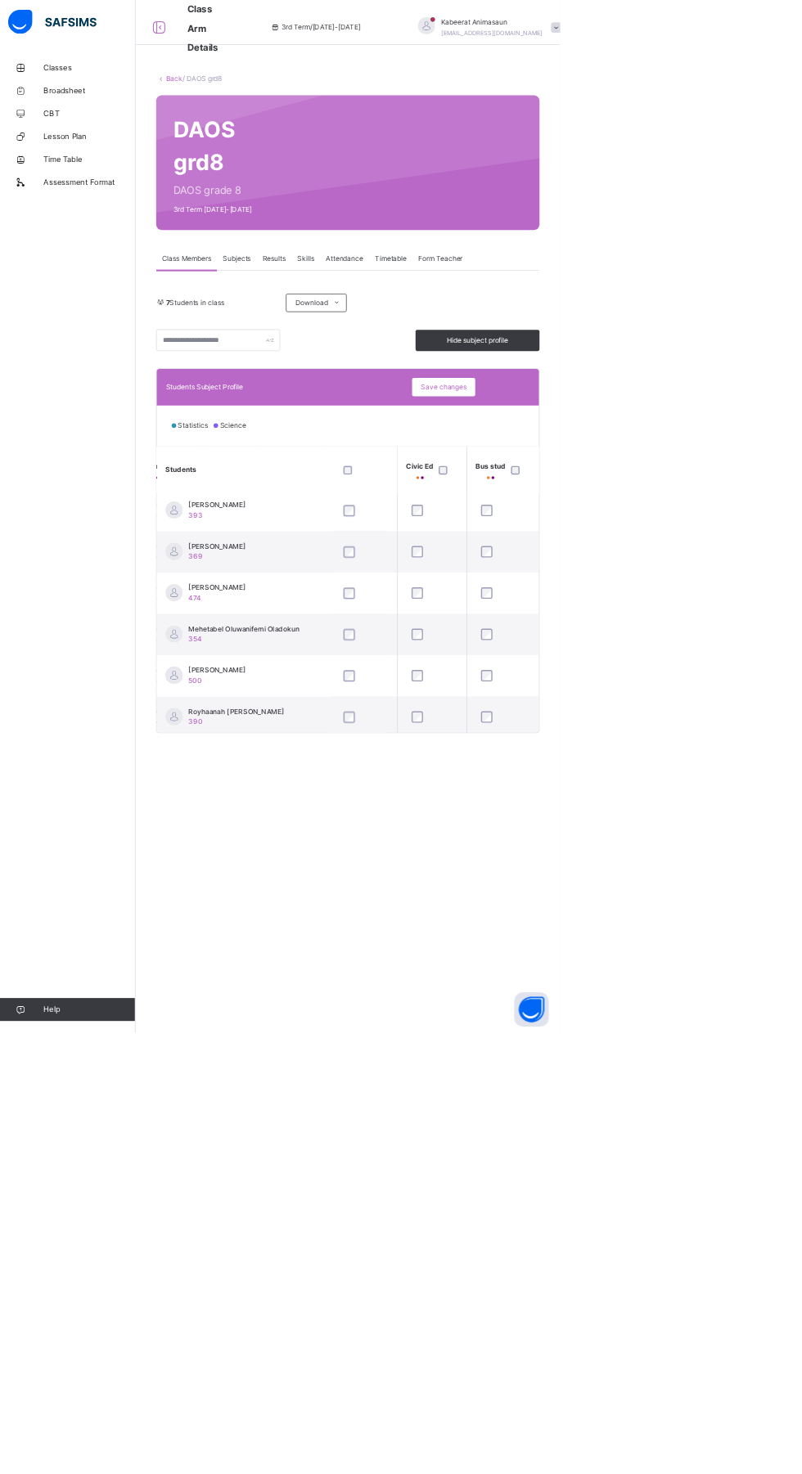
scroll to position [0, 0]
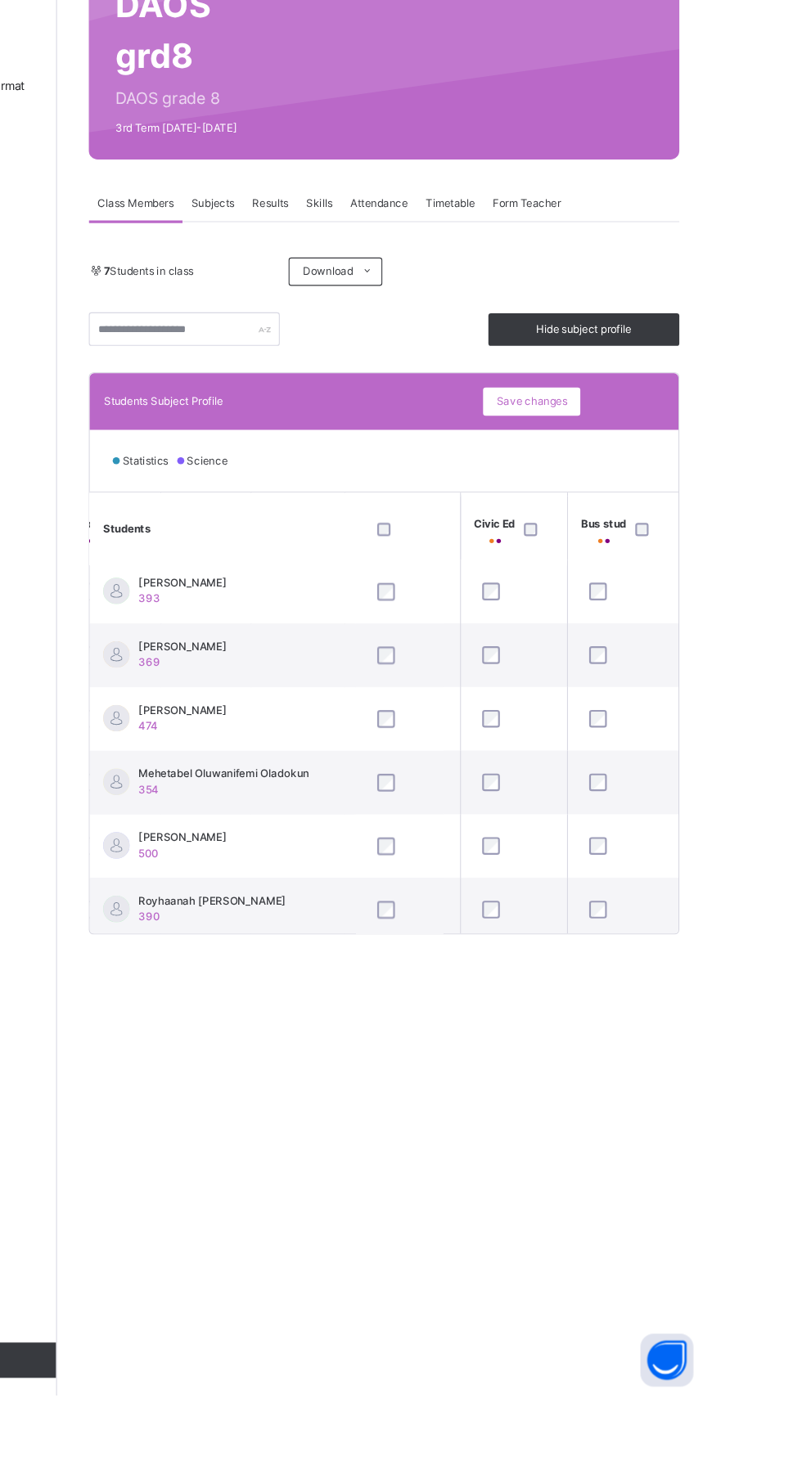
click at [622, 553] on span "Save changes" at bounding box center [635, 554] width 65 height 15
click at [632, 553] on span "Save changes" at bounding box center [635, 554] width 65 height 15
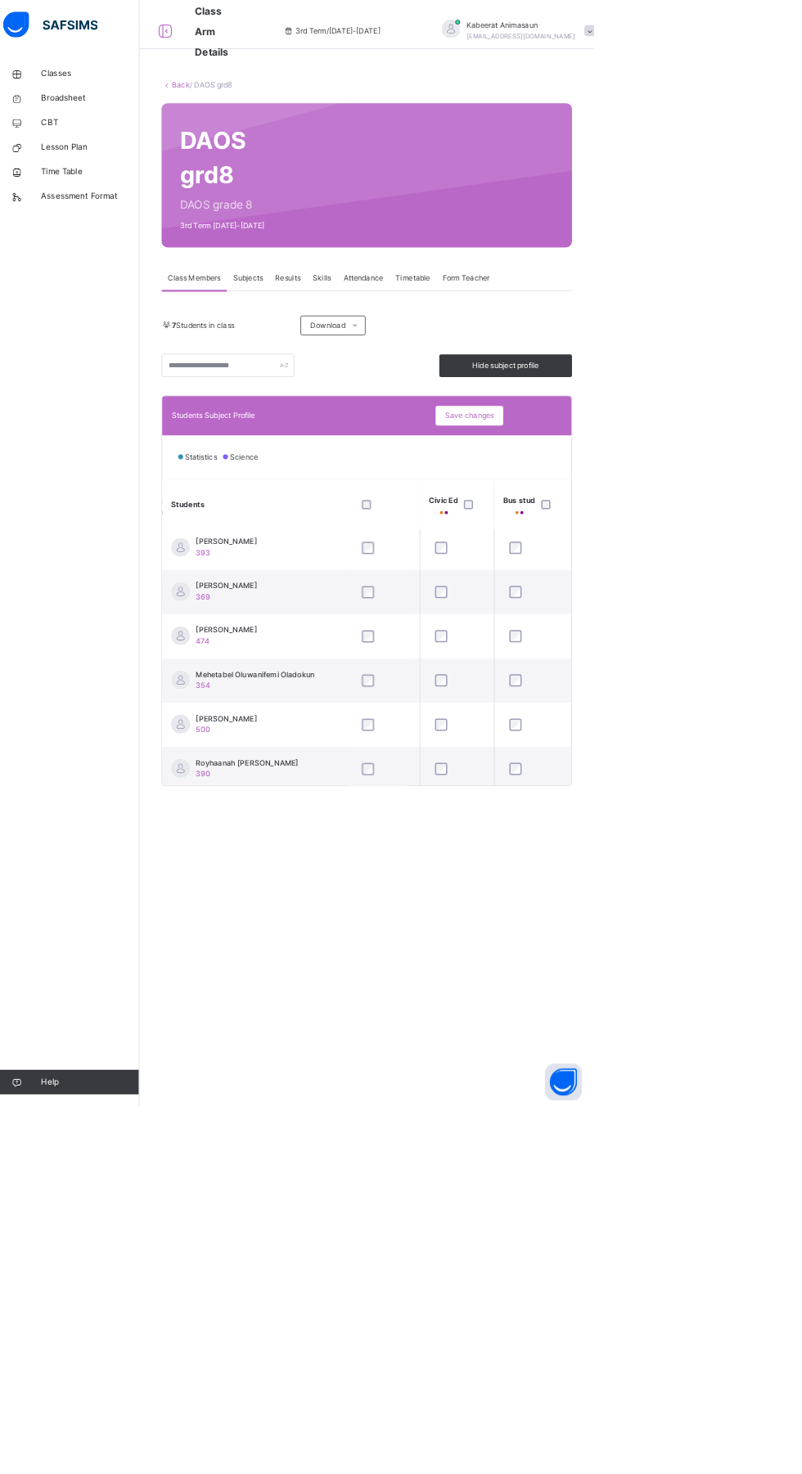
click at [89, 108] on link "Classes" at bounding box center [98, 98] width 196 height 33
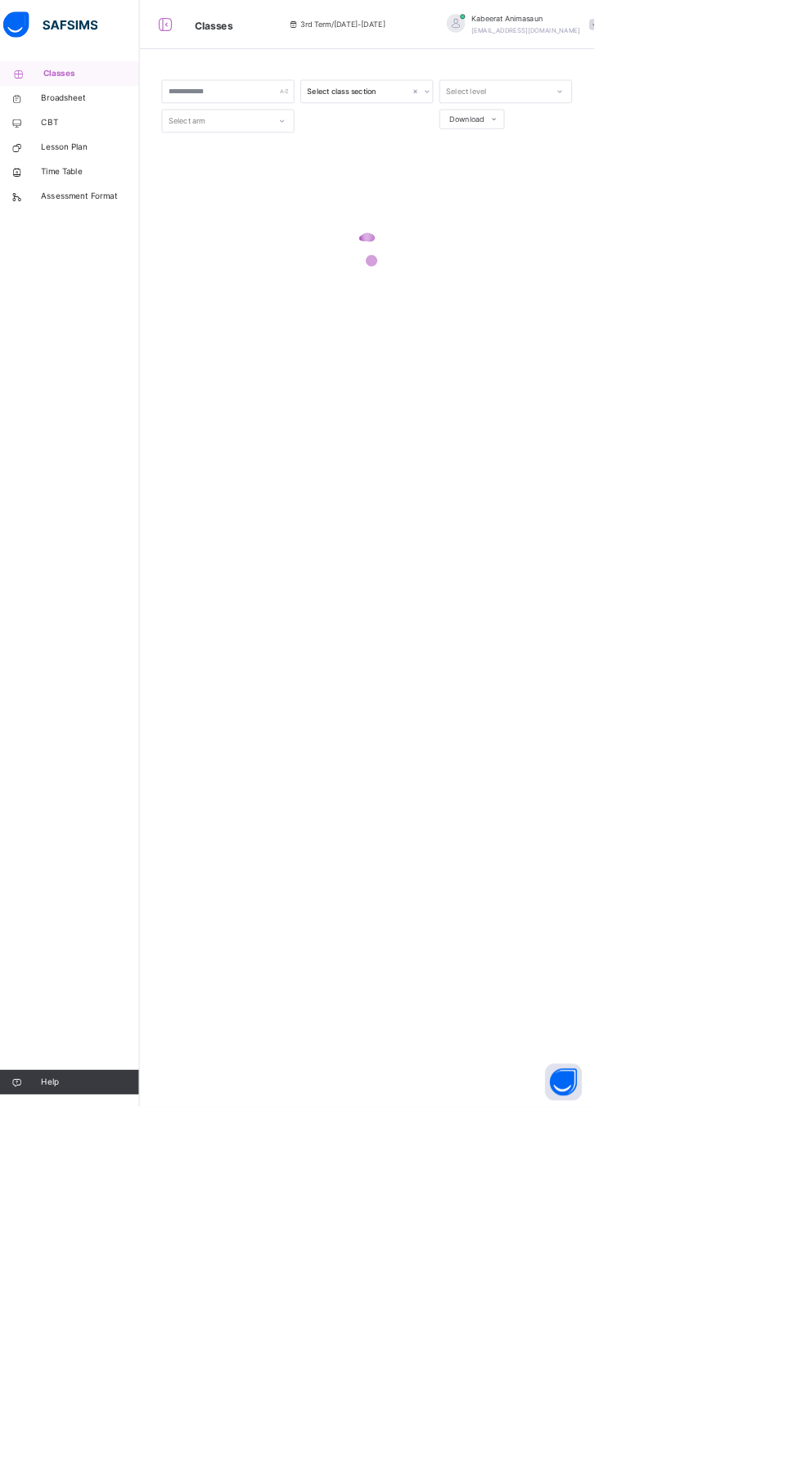
click at [92, 139] on link "Broadsheet" at bounding box center [98, 131] width 196 height 33
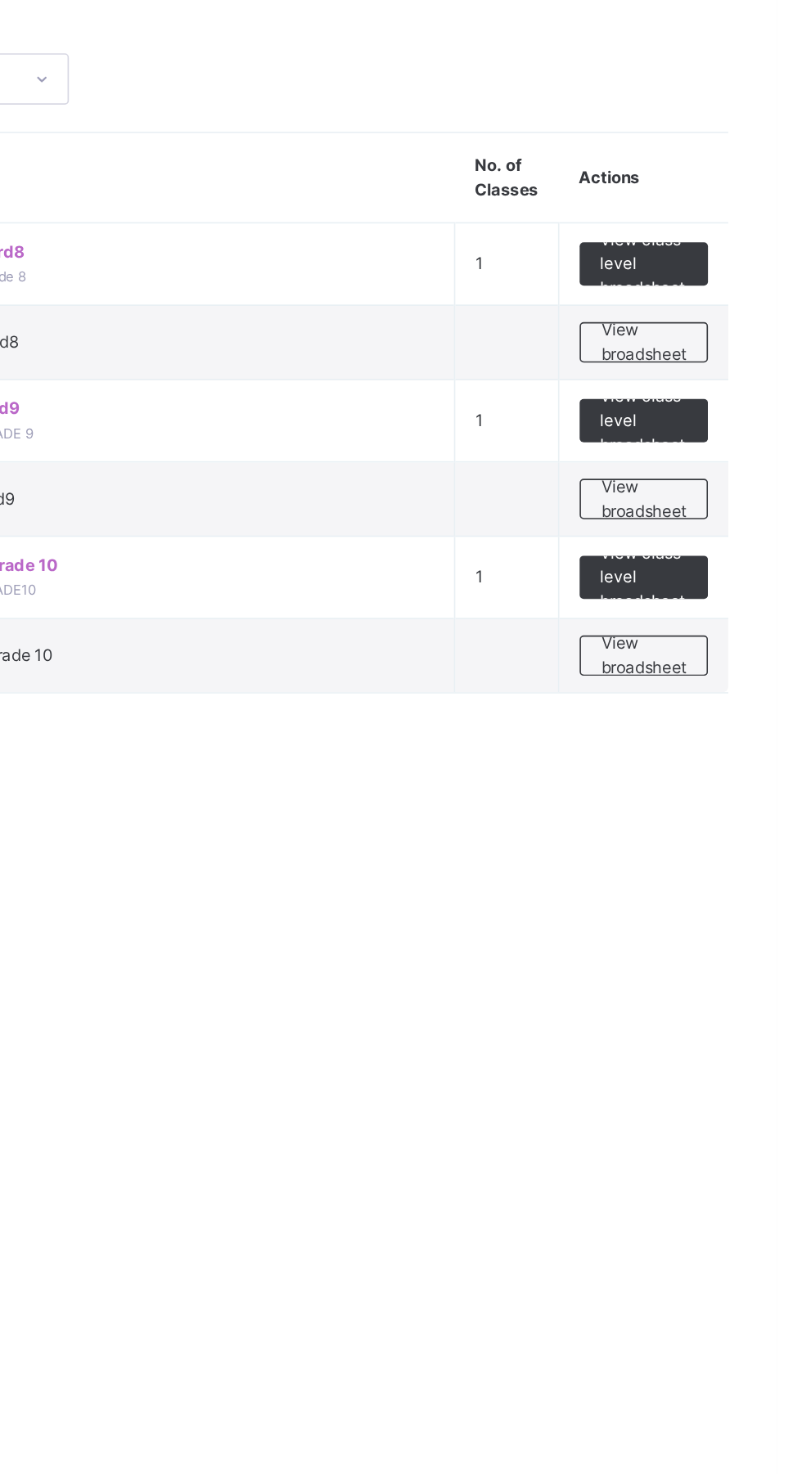
click at [723, 232] on span "View class level broadsheet" at bounding box center [721, 234] width 53 height 44
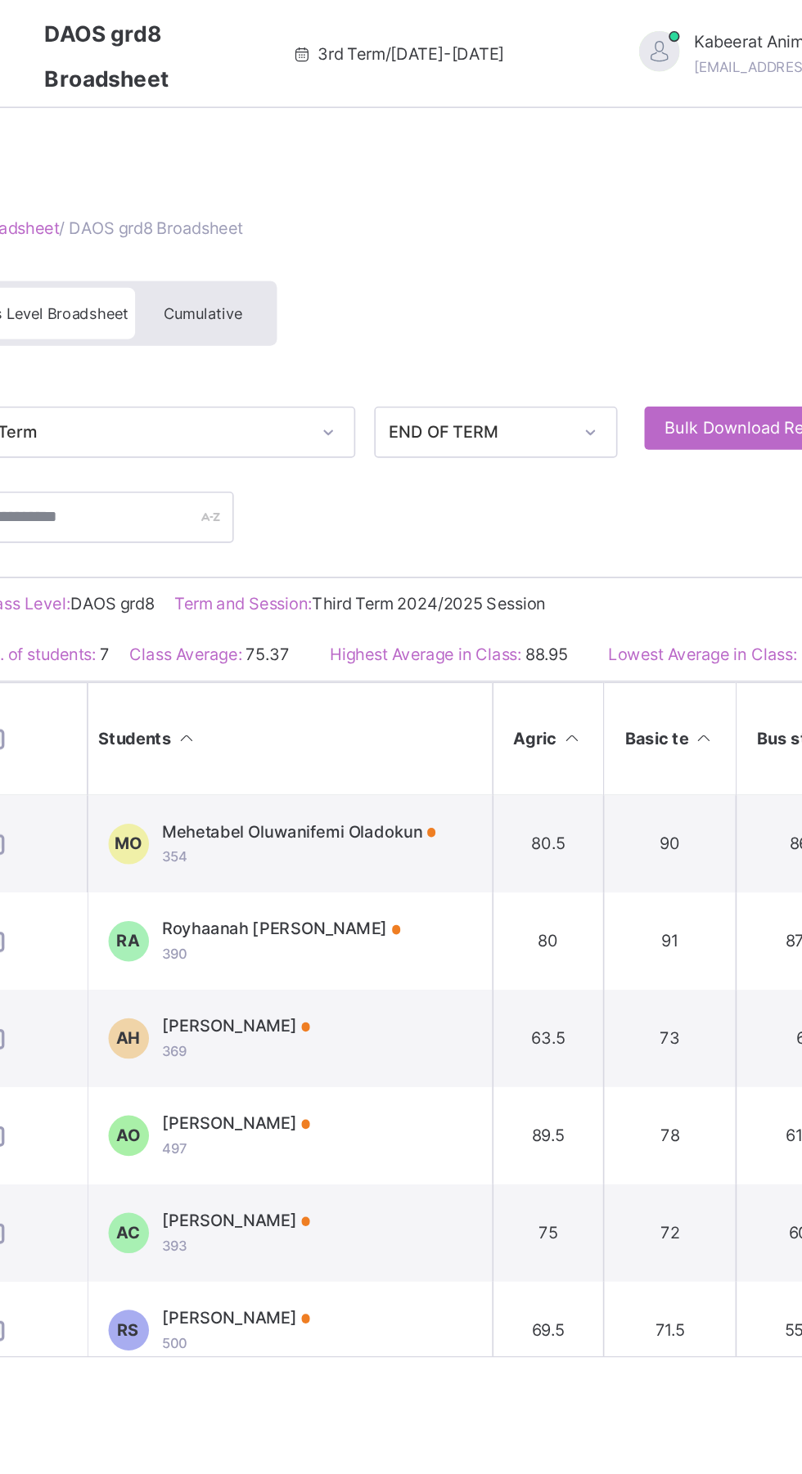
click at [677, 259] on span "Bulk Download Reportsheet" at bounding box center [709, 259] width 128 height 15
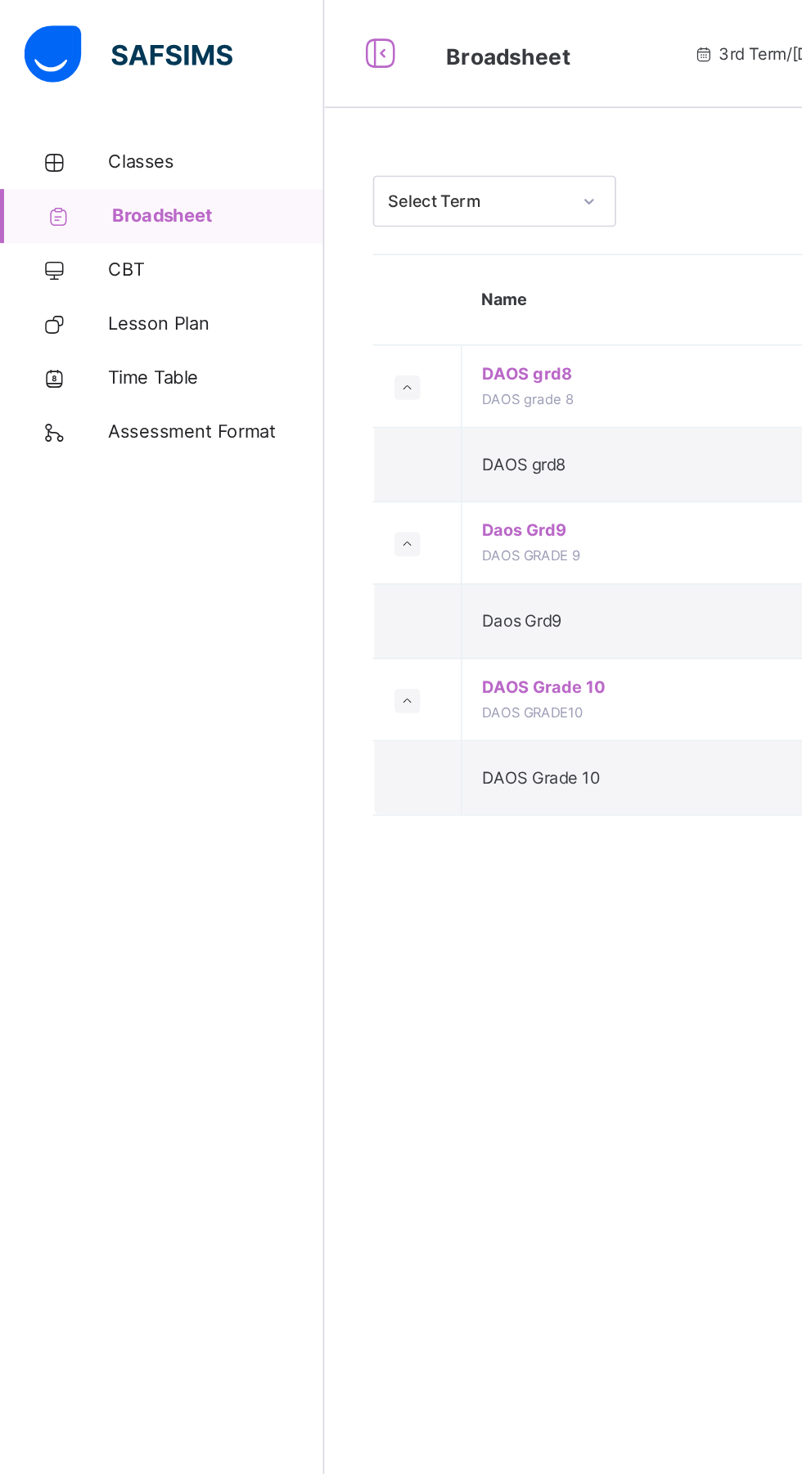
click at [88, 97] on span "Classes" at bounding box center [130, 98] width 131 height 16
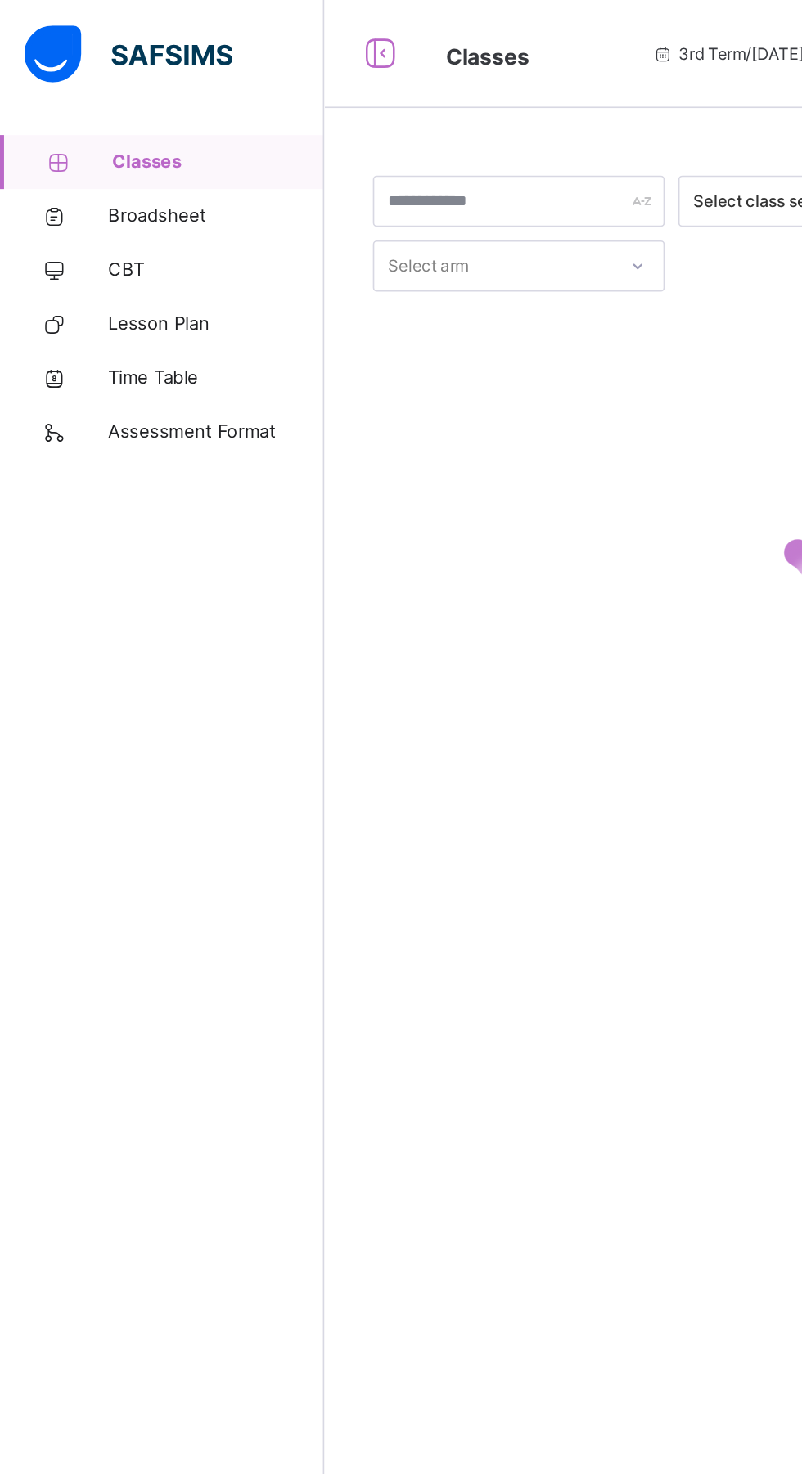
click at [101, 126] on span "Broadsheet" at bounding box center [130, 131] width 131 height 16
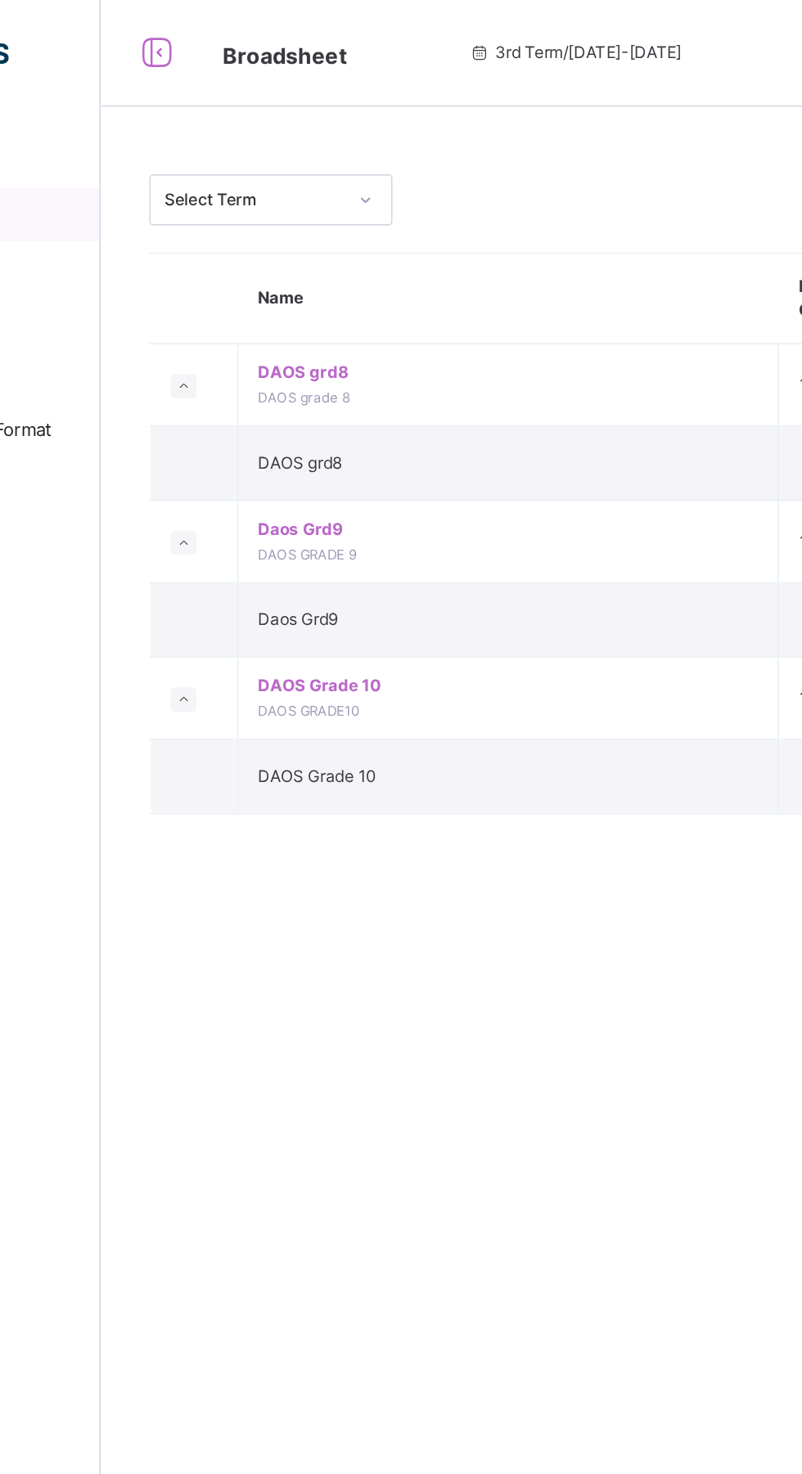
click at [321, 324] on span "Daos Grd9" at bounding box center [443, 321] width 303 height 15
click at [322, 323] on span "Daos Grd9" at bounding box center [443, 321] width 303 height 15
click at [322, 322] on span "Daos Grd9" at bounding box center [443, 321] width 303 height 15
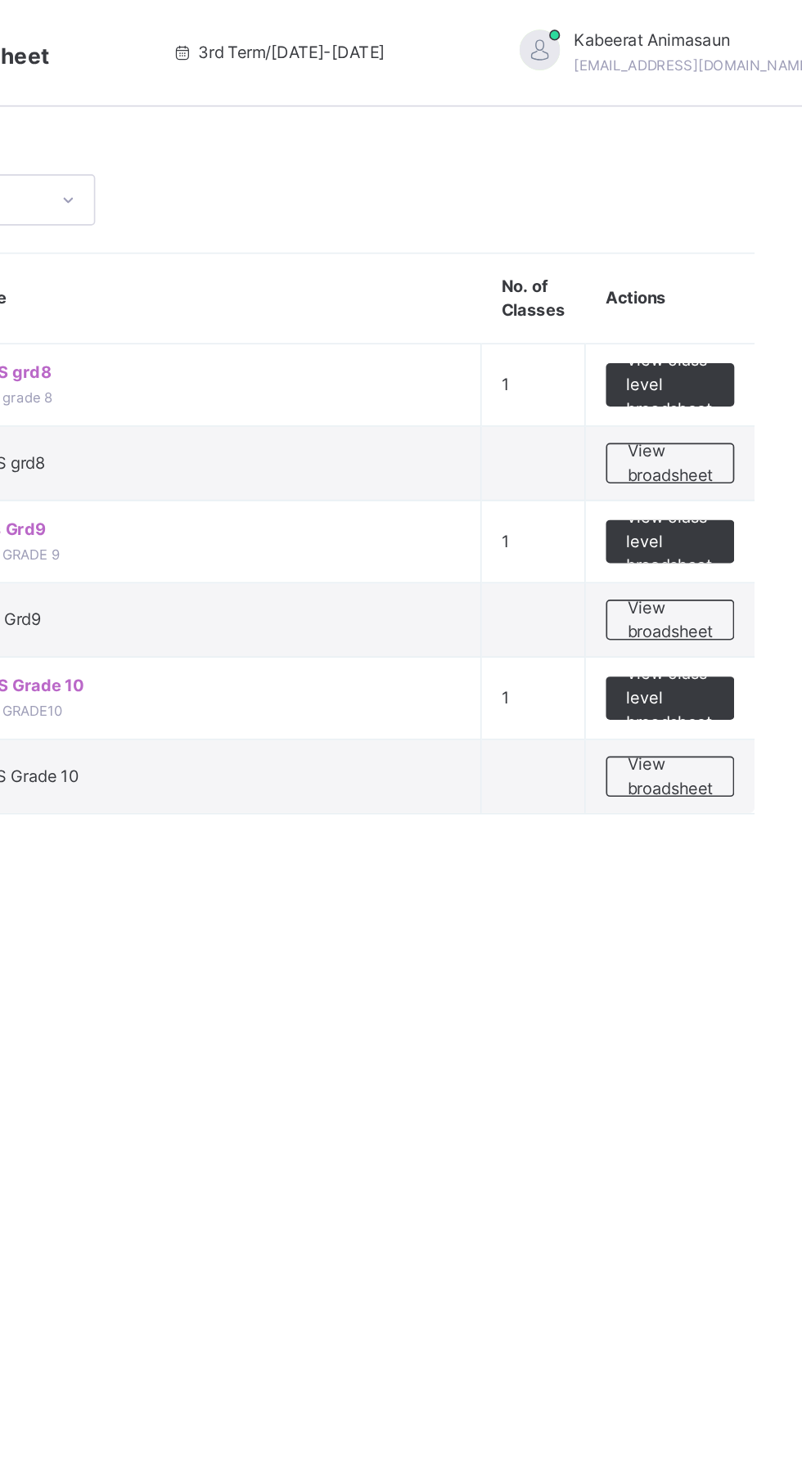
click at [716, 322] on span "View class level broadsheet" at bounding box center [721, 329] width 53 height 44
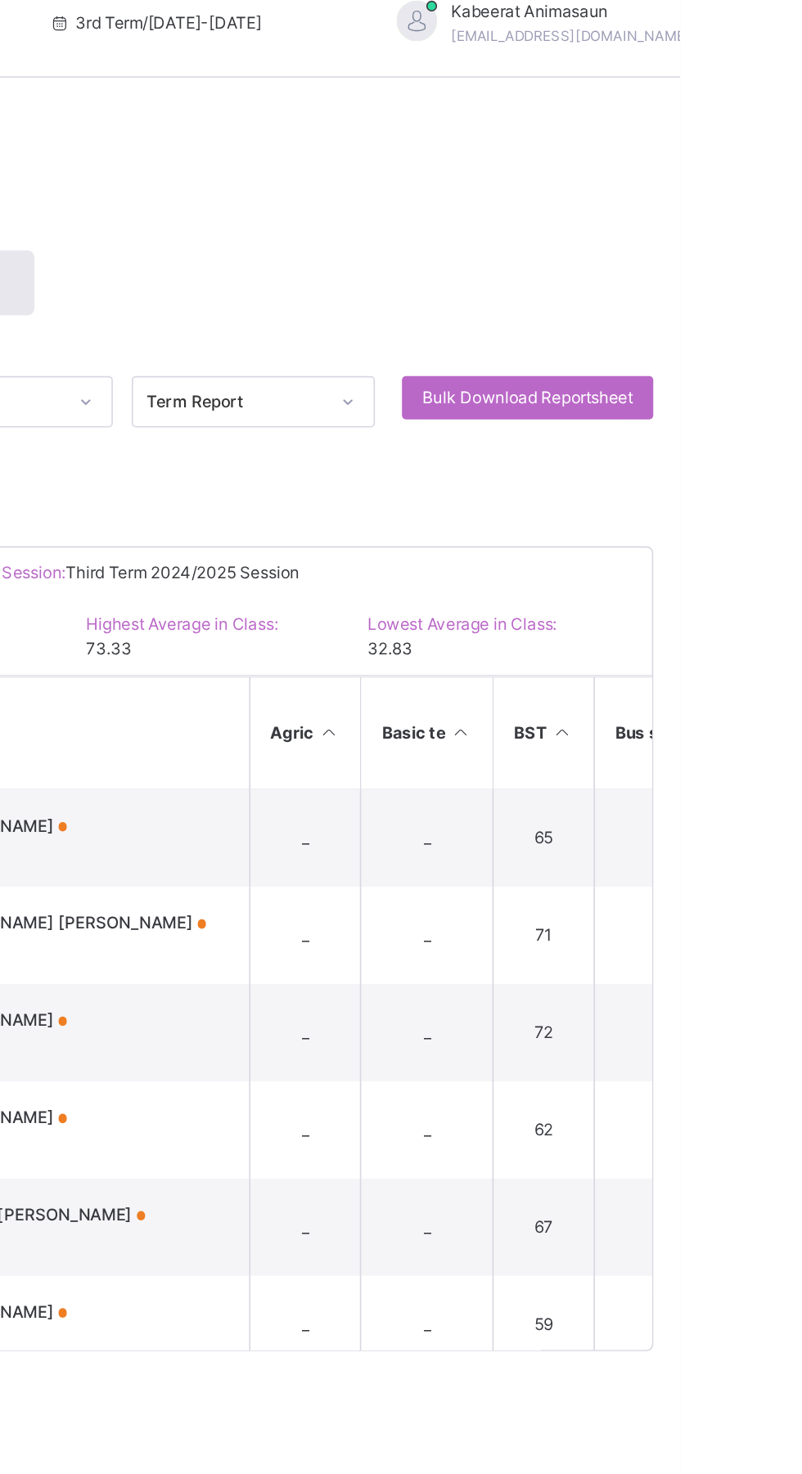
click at [742, 259] on span "Bulk Download Reportsheet" at bounding box center [709, 259] width 128 height 15
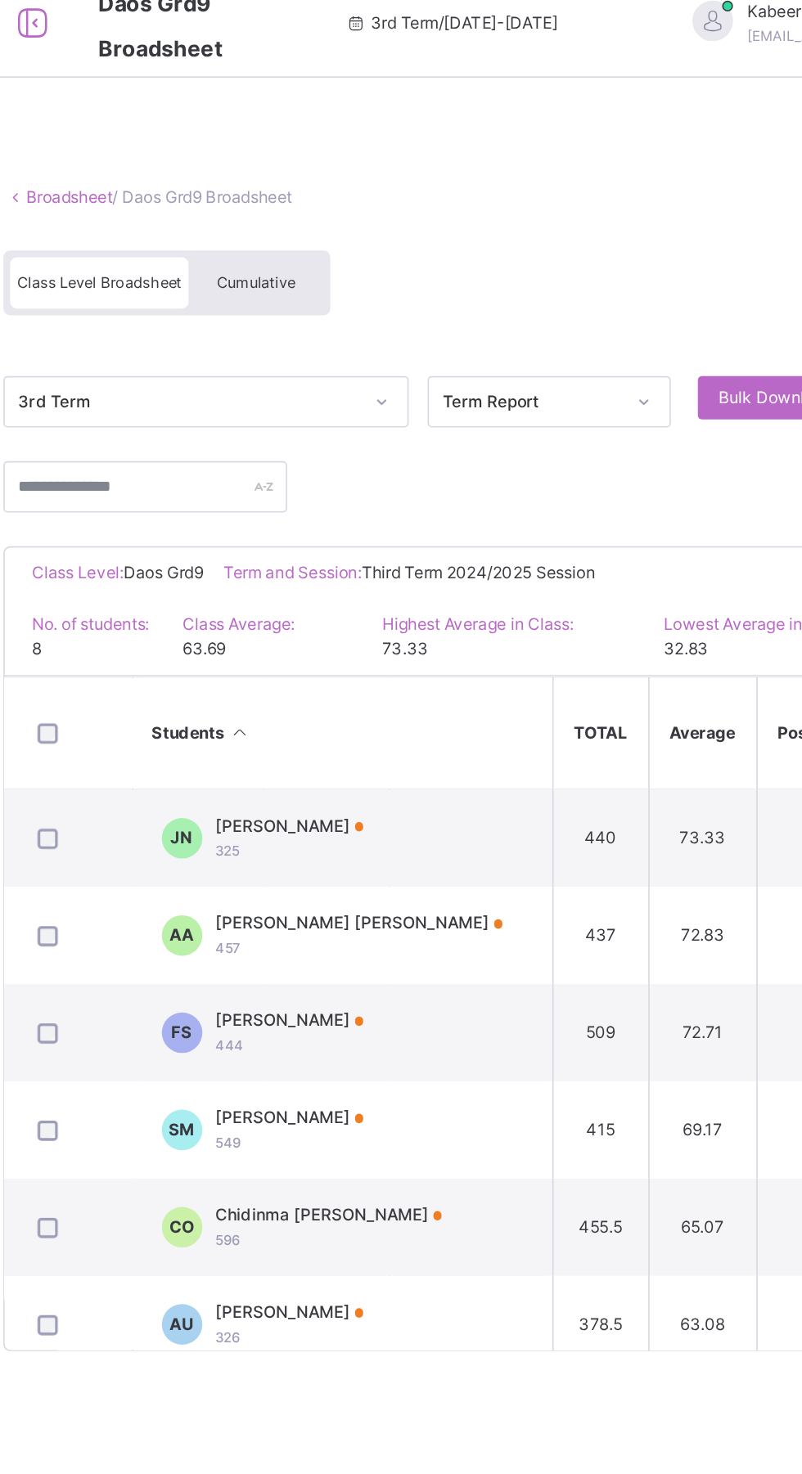
scroll to position [0, 1122]
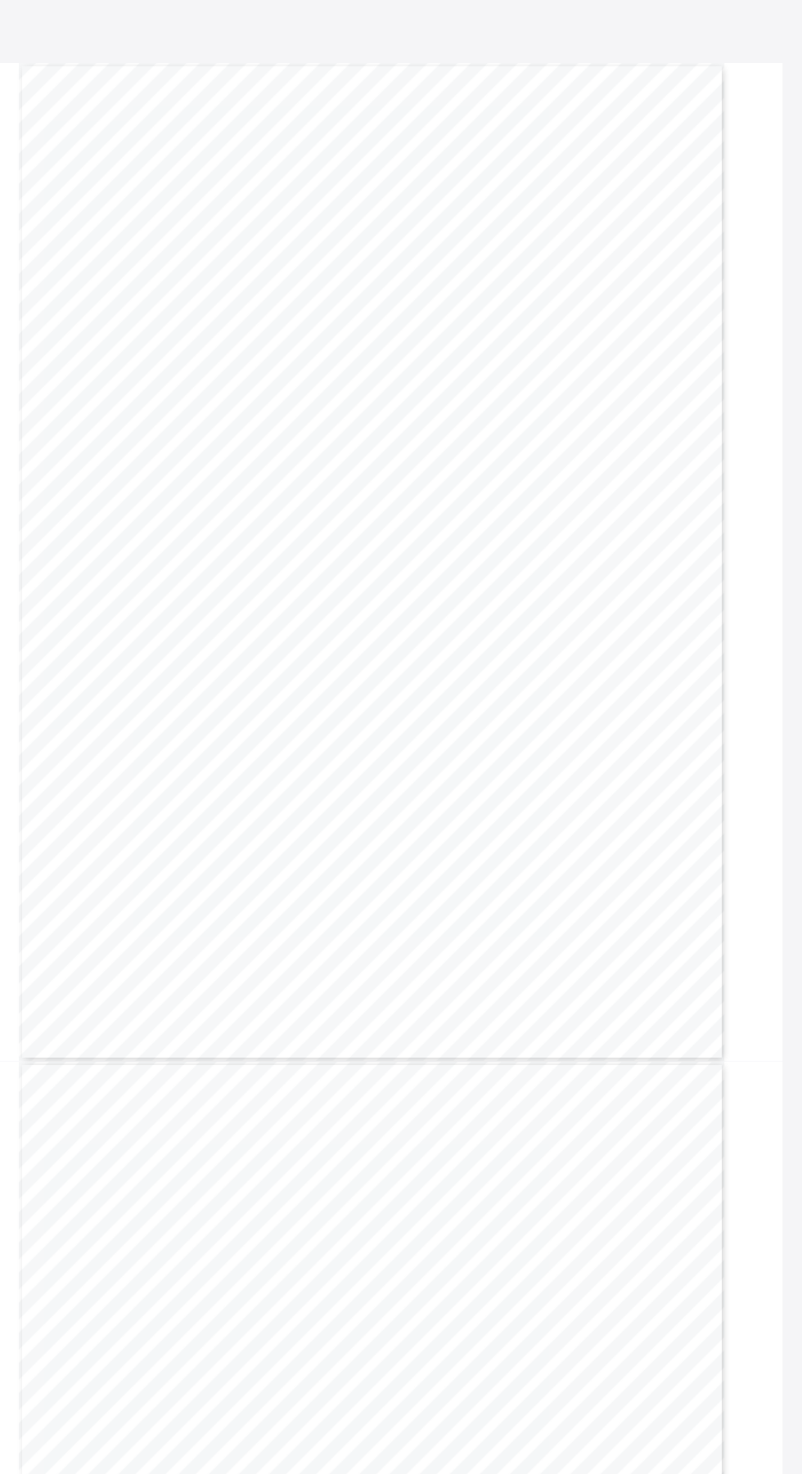
scroll to position [92, 0]
